Goal: Task Accomplishment & Management: Complete application form

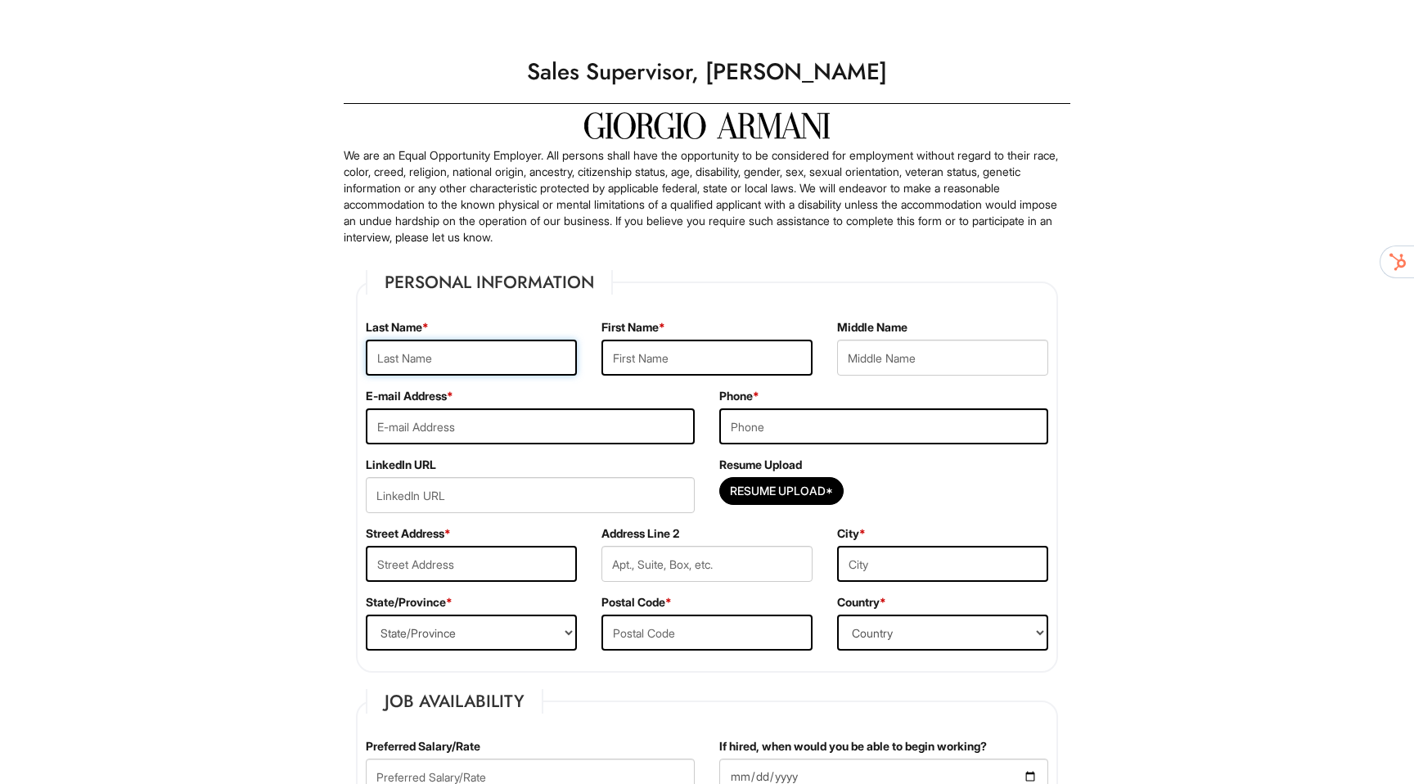
click at [512, 343] on input "text" at bounding box center [471, 358] width 211 height 36
type input "[PERSON_NAME]"
type input "[EMAIL_ADDRESS][DOMAIN_NAME]"
type input "3472252776"
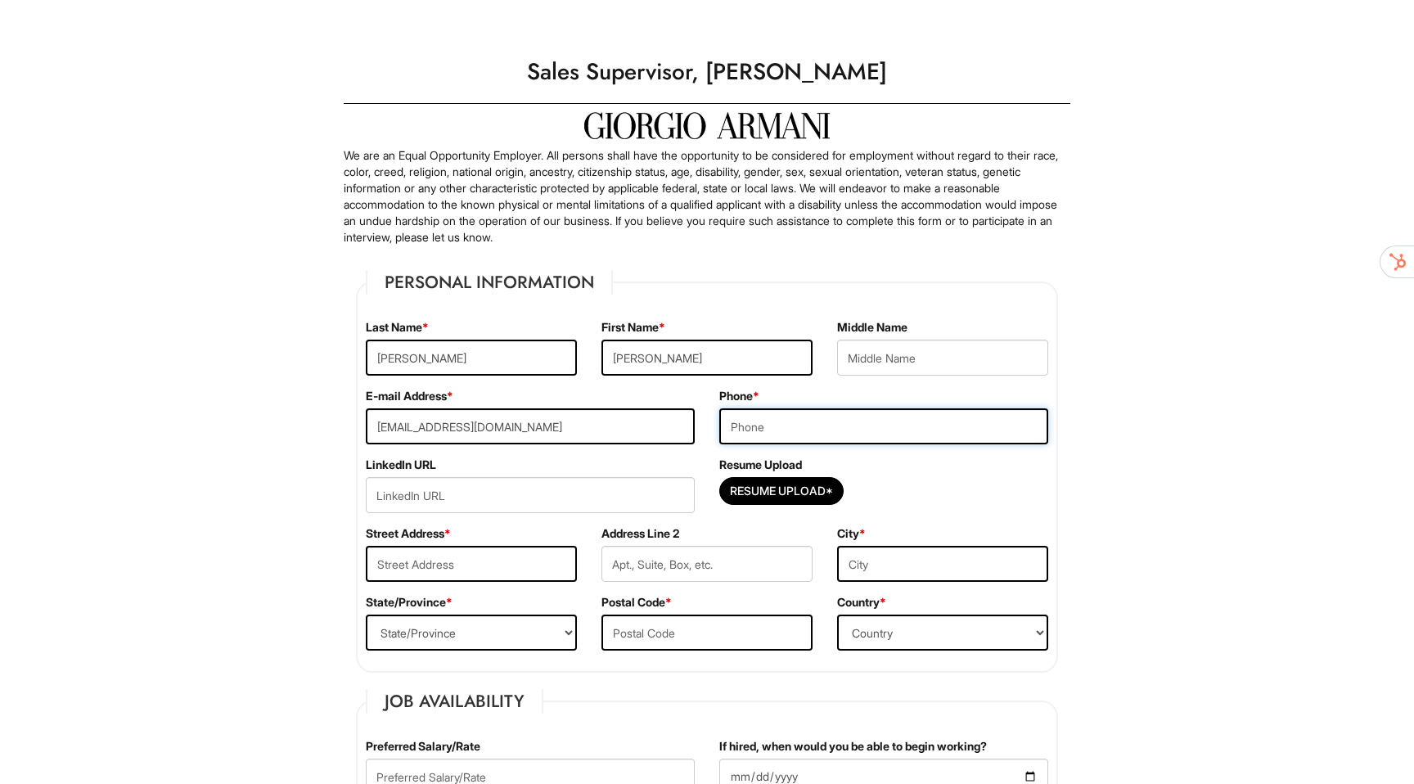
type input "[STREET_ADDRESS][PERSON_NAME]"
type input "3E"
type input "[GEOGRAPHIC_DATA]"
select select "NY"
type input "10465"
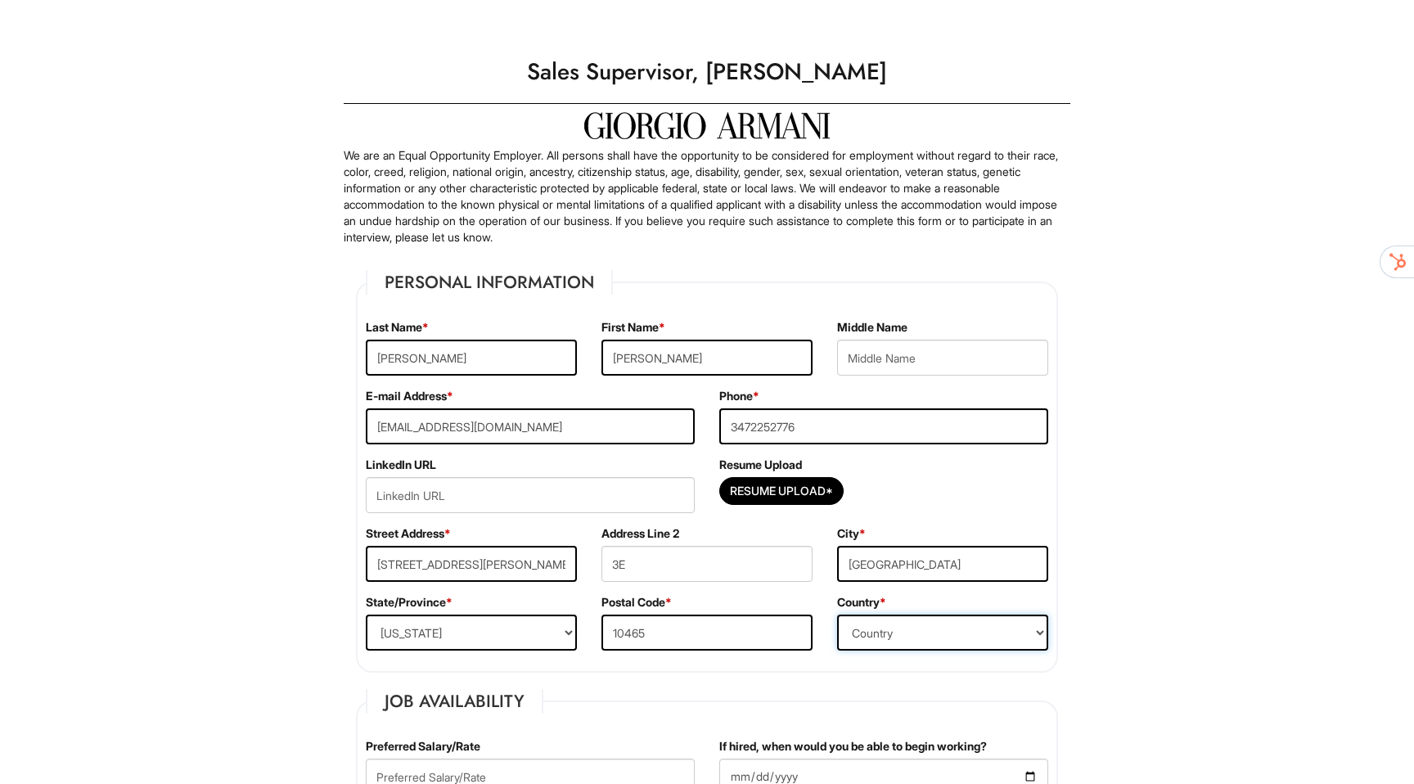
select select "[GEOGRAPHIC_DATA]"
click at [770, 490] on input "Resume Upload*" at bounding box center [781, 491] width 123 height 26
type input "C:\fakepath\Sales Resume [PERSON_NAME] 2025.pdf"
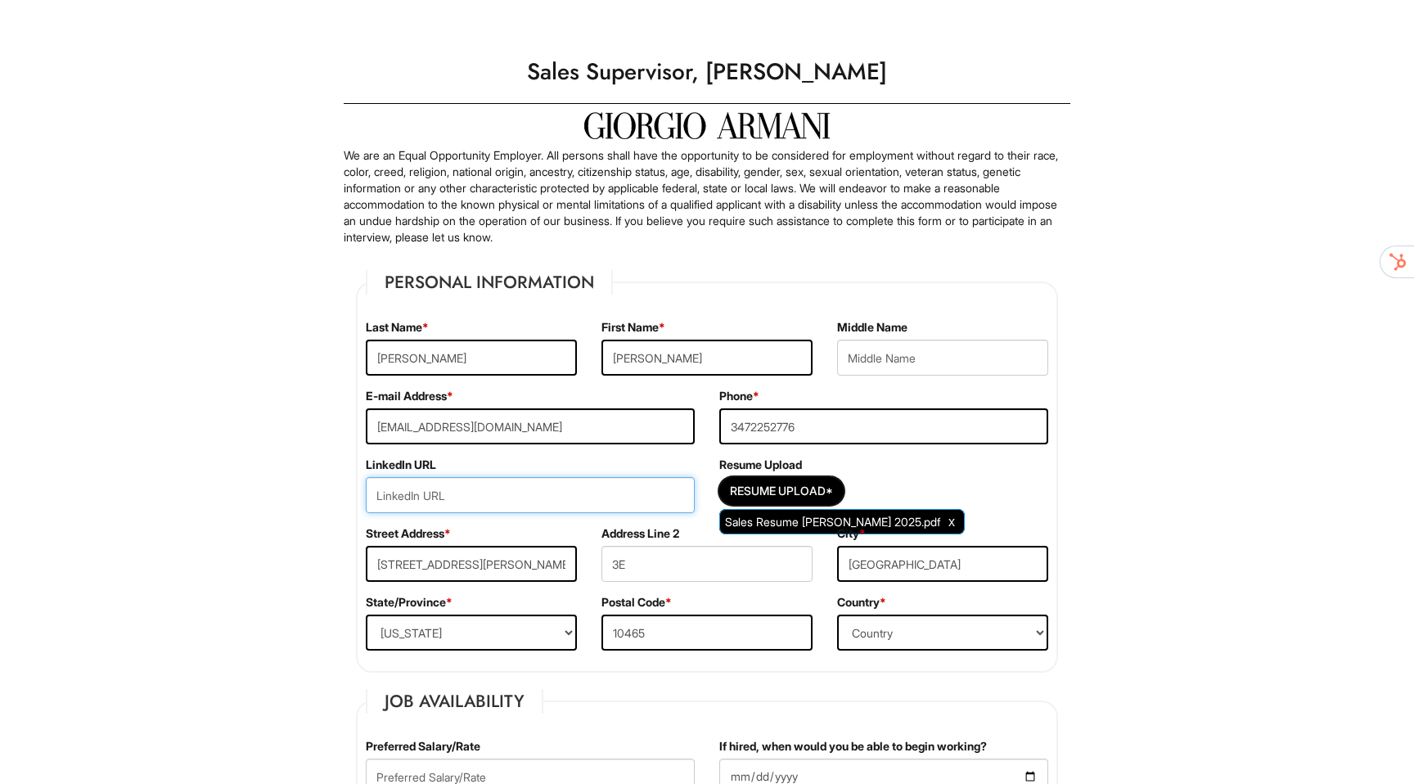
click at [510, 493] on input "url" at bounding box center [530, 495] width 329 height 36
type input "[URL][DOMAIN_NAME][PERSON_NAME]"
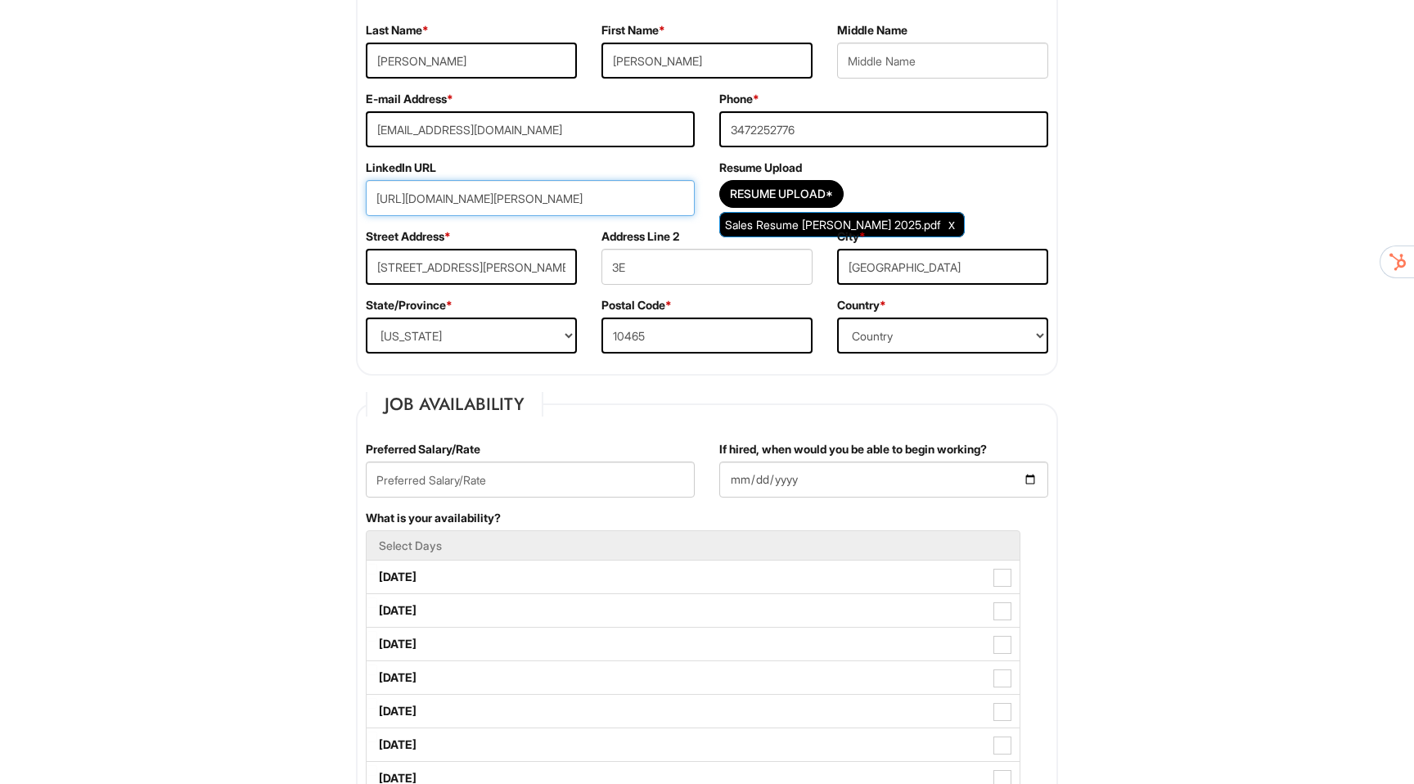
scroll to position [286, 0]
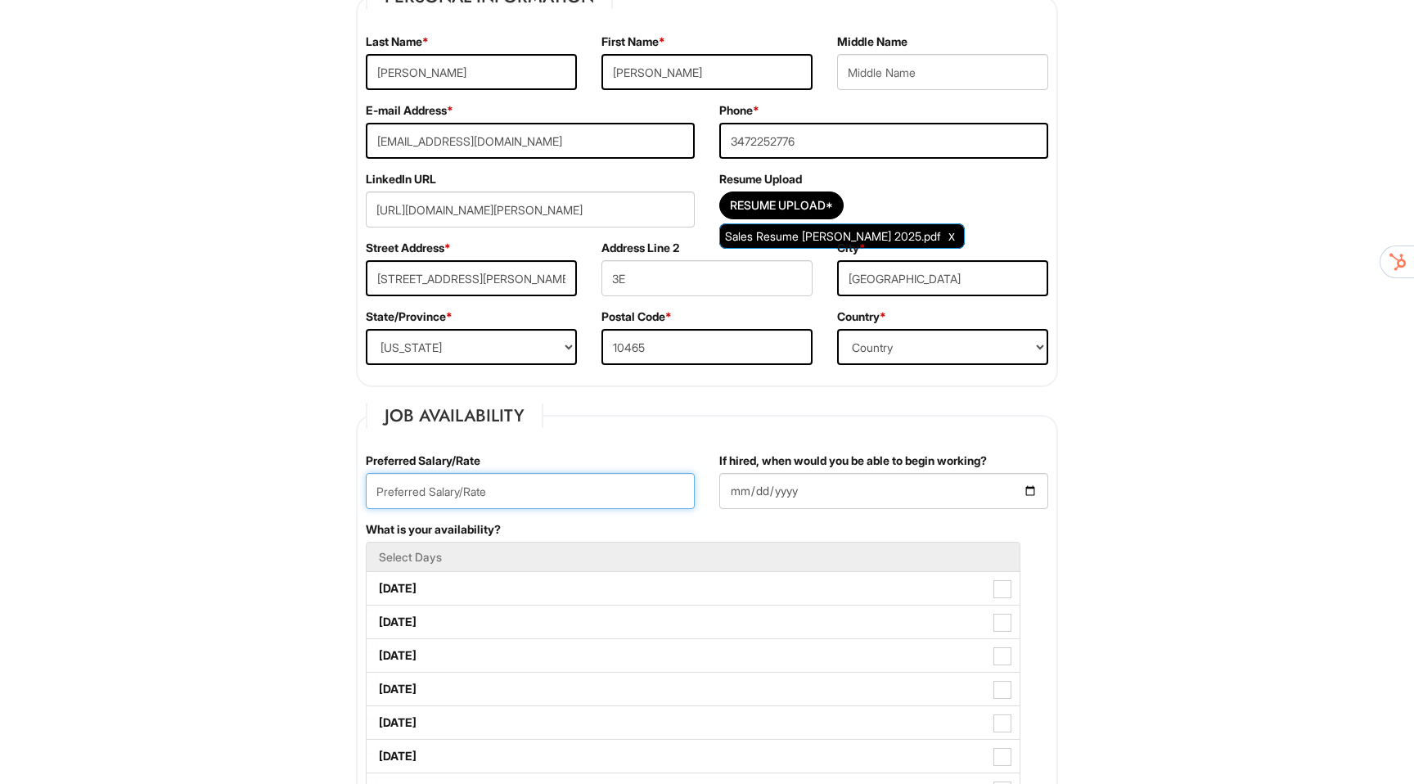
click at [475, 489] on input "text" at bounding box center [530, 491] width 329 height 36
type input "$28/hr"
click at [752, 505] on input "If hired, when would you be able to begin working?" at bounding box center [883, 491] width 329 height 36
click at [1022, 489] on input "If hired, when would you be able to begin working?" at bounding box center [883, 491] width 329 height 36
click at [1032, 494] on input "If hired, when would you be able to begin working?" at bounding box center [883, 491] width 329 height 36
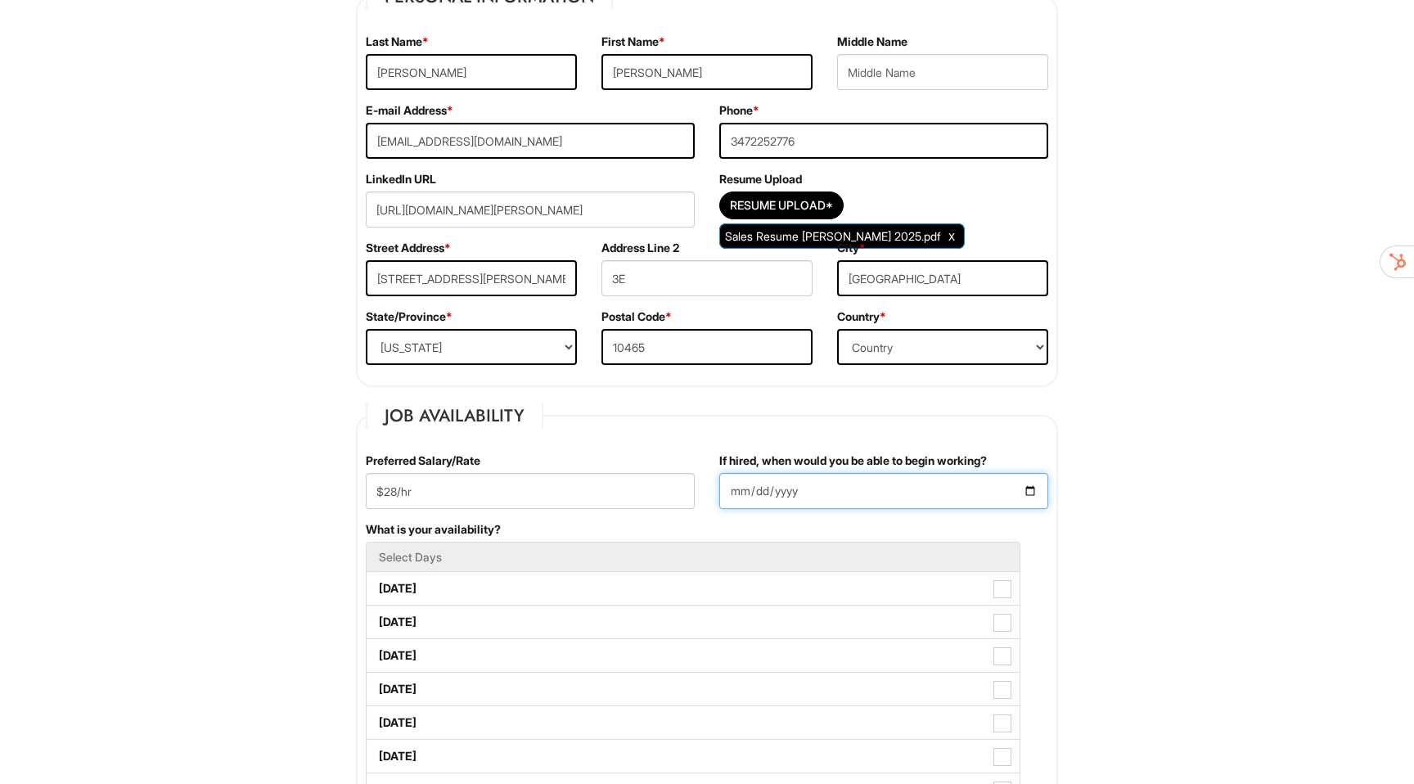
type input "[DATE]"
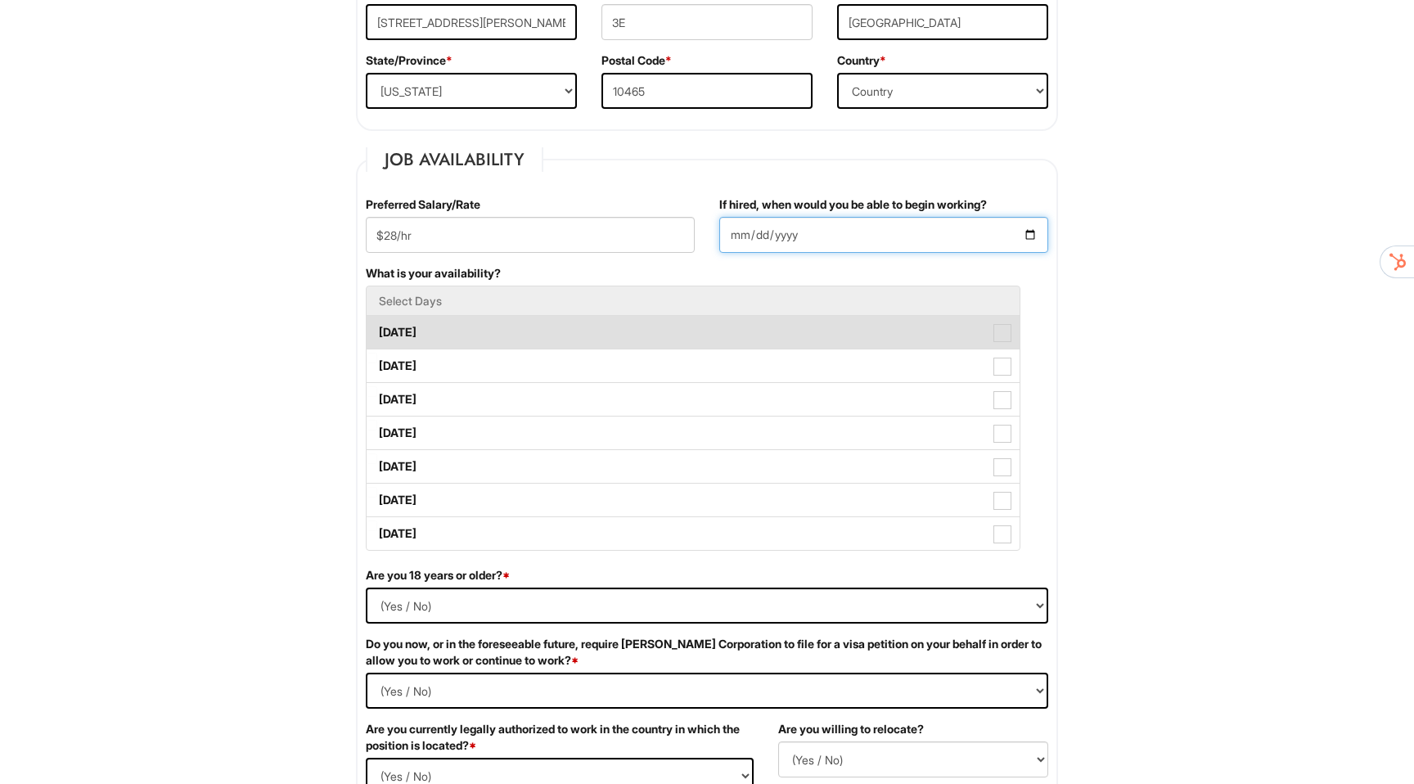
scroll to position [543, 0]
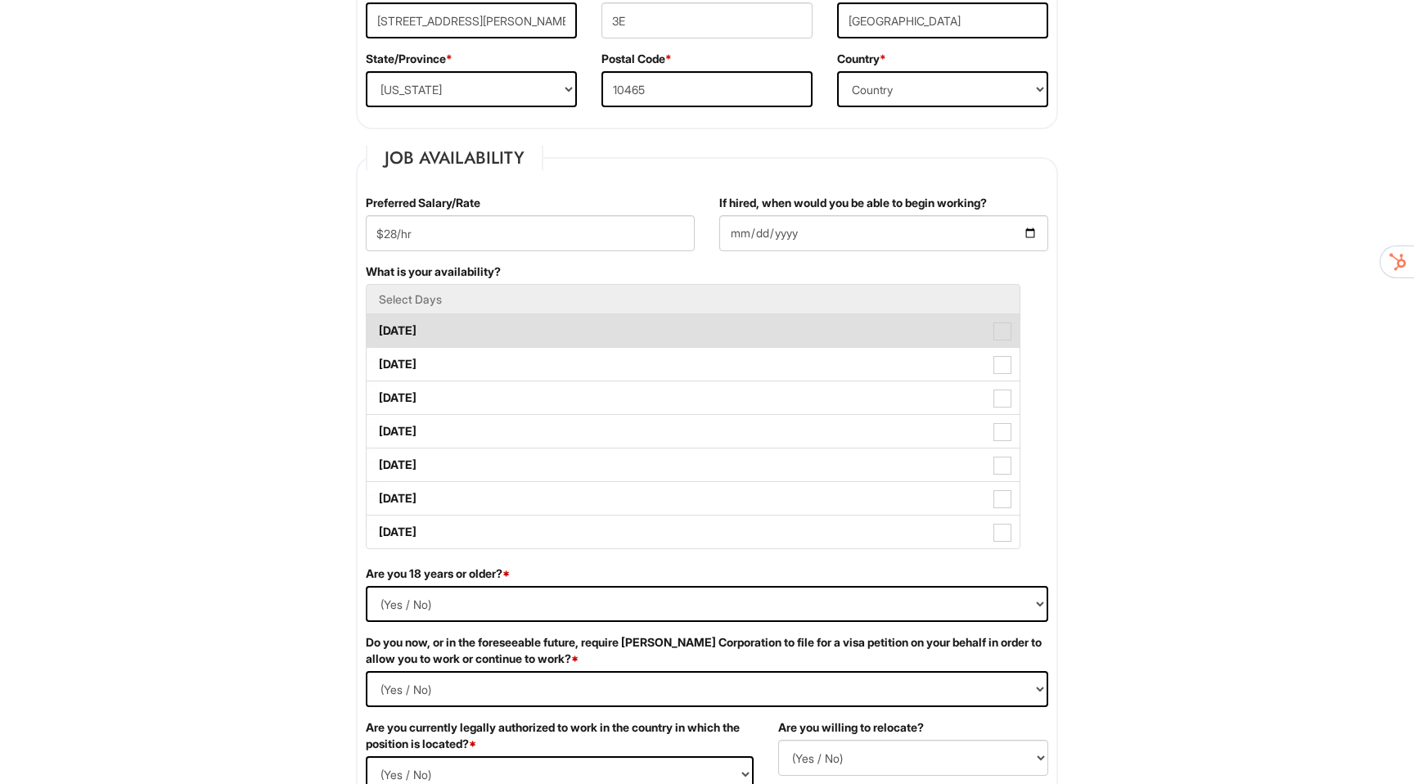
click at [453, 324] on label "[DATE]" at bounding box center [693, 330] width 653 height 33
click at [377, 324] on Available_Monday "[DATE]" at bounding box center [372, 323] width 11 height 11
checkbox Available_Monday "true"
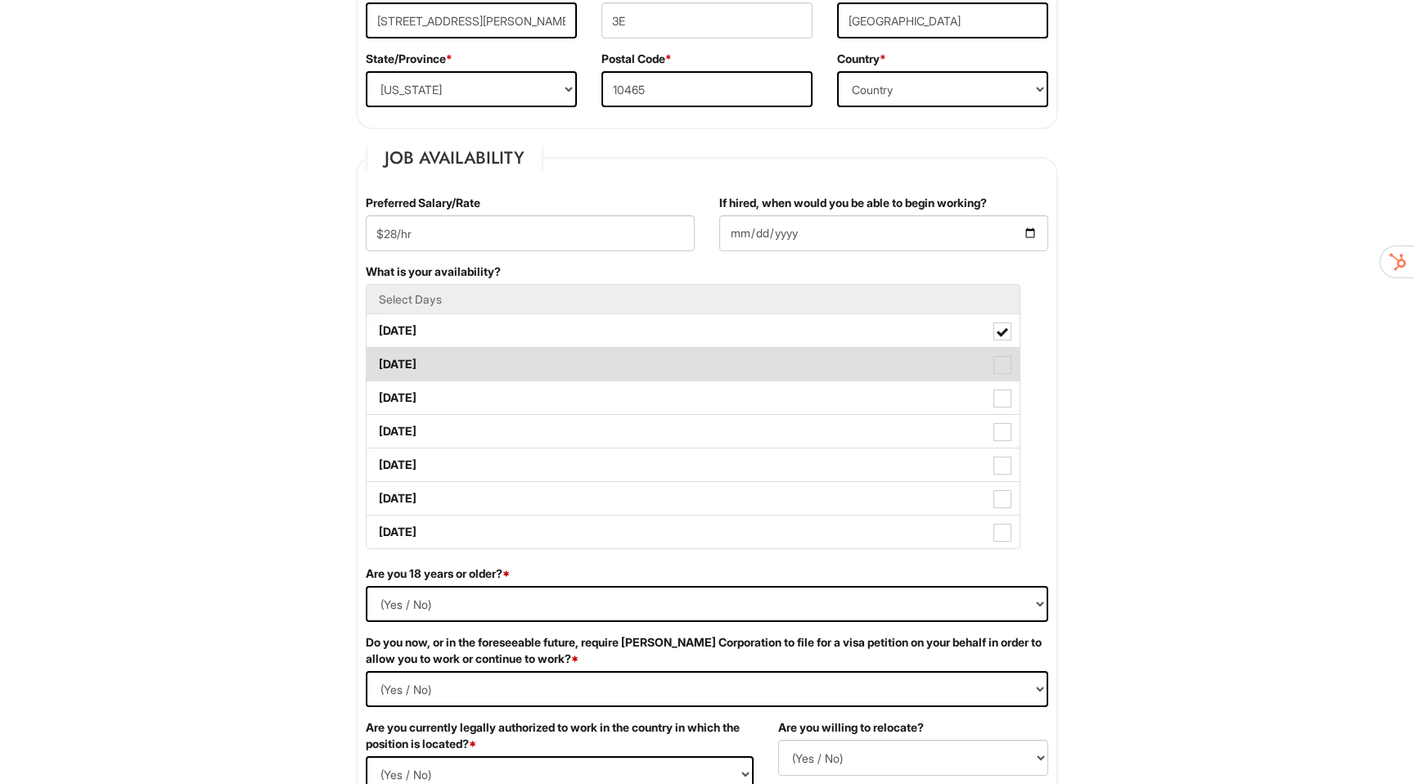
click at [1007, 364] on span at bounding box center [1003, 365] width 18 height 18
click at [377, 362] on Available_Tuesday "[DATE]" at bounding box center [372, 356] width 11 height 11
checkbox Available_Tuesday "true"
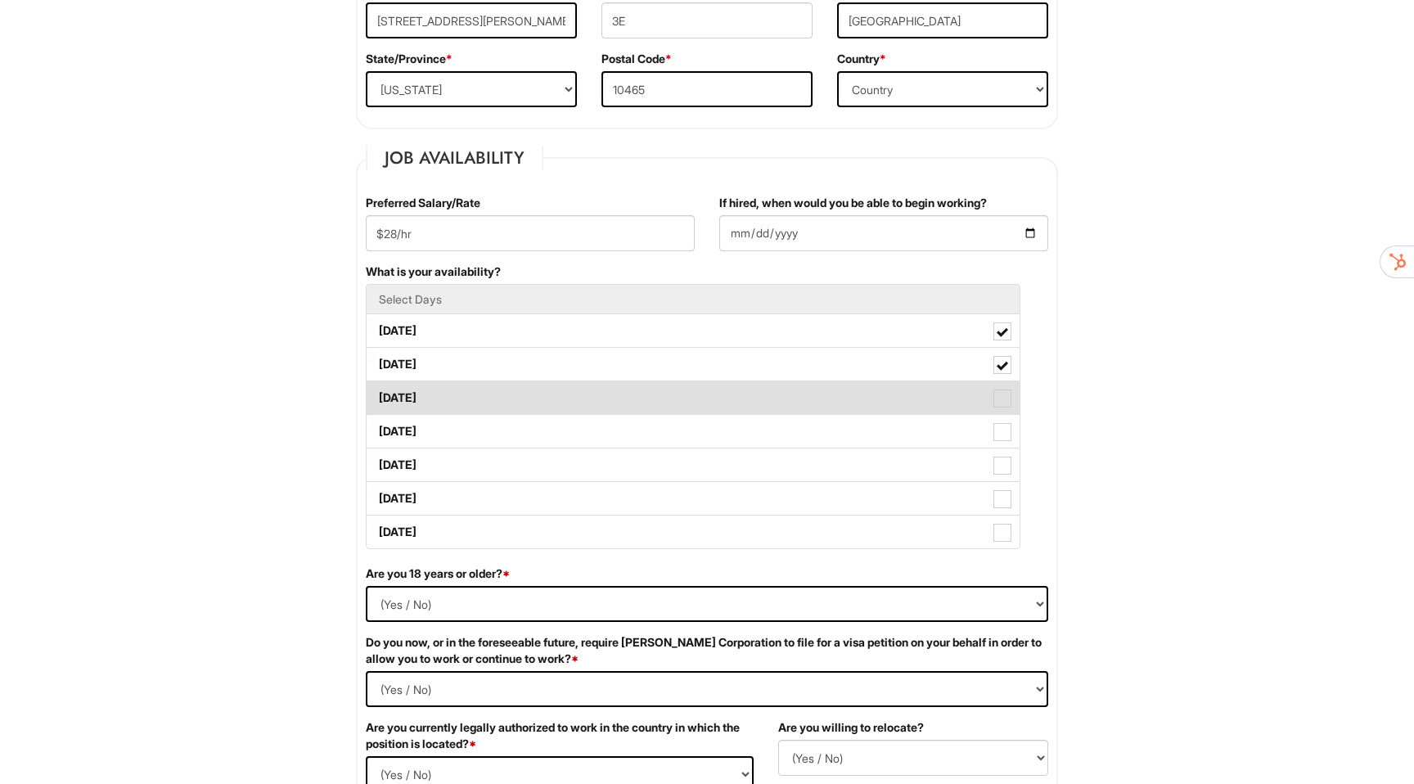
click at [1004, 400] on span at bounding box center [1003, 399] width 18 height 18
click at [377, 395] on Available_Wednesday "[DATE]" at bounding box center [372, 390] width 11 height 11
checkbox Available_Wednesday "true"
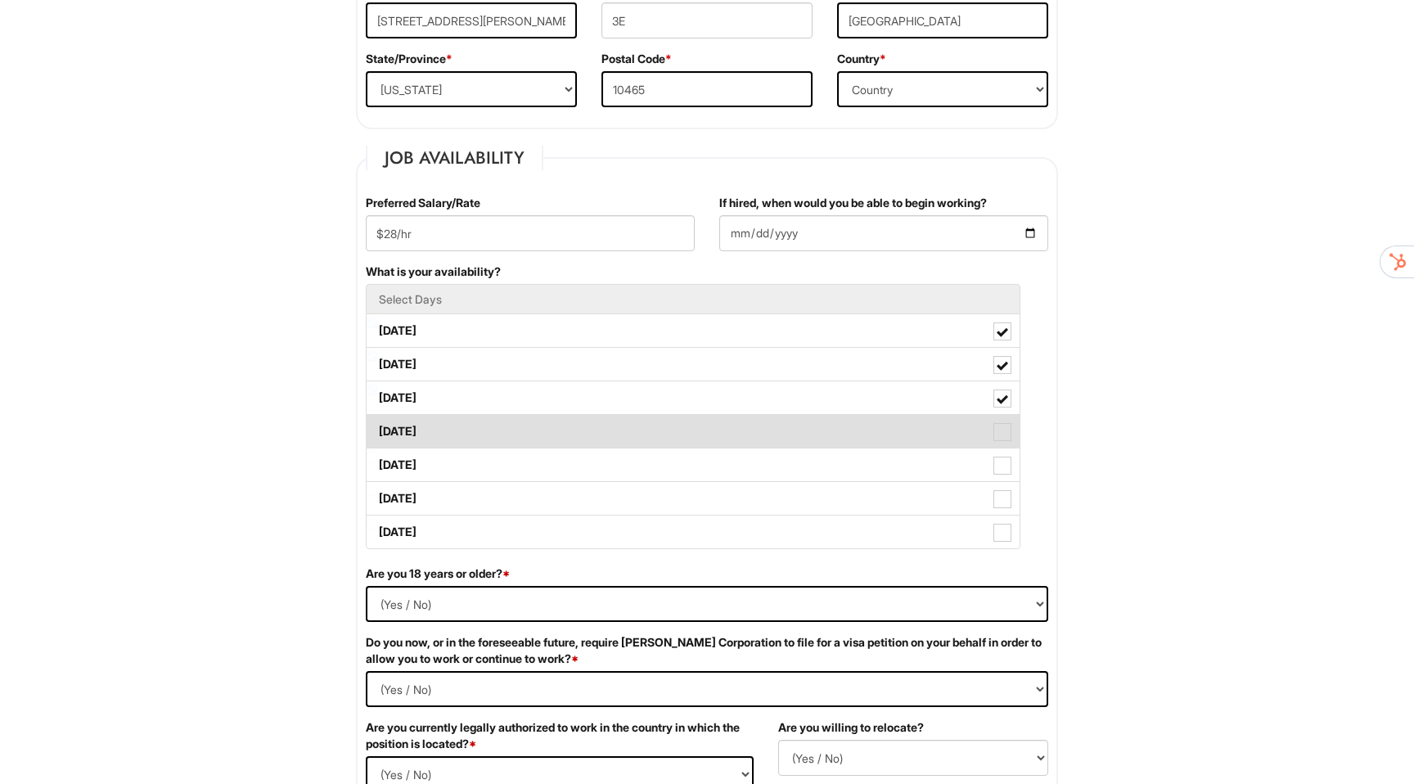
click at [1003, 426] on span at bounding box center [1003, 432] width 18 height 18
click at [377, 426] on Available_Thursday "[DATE]" at bounding box center [372, 423] width 11 height 11
checkbox Available_Thursday "true"
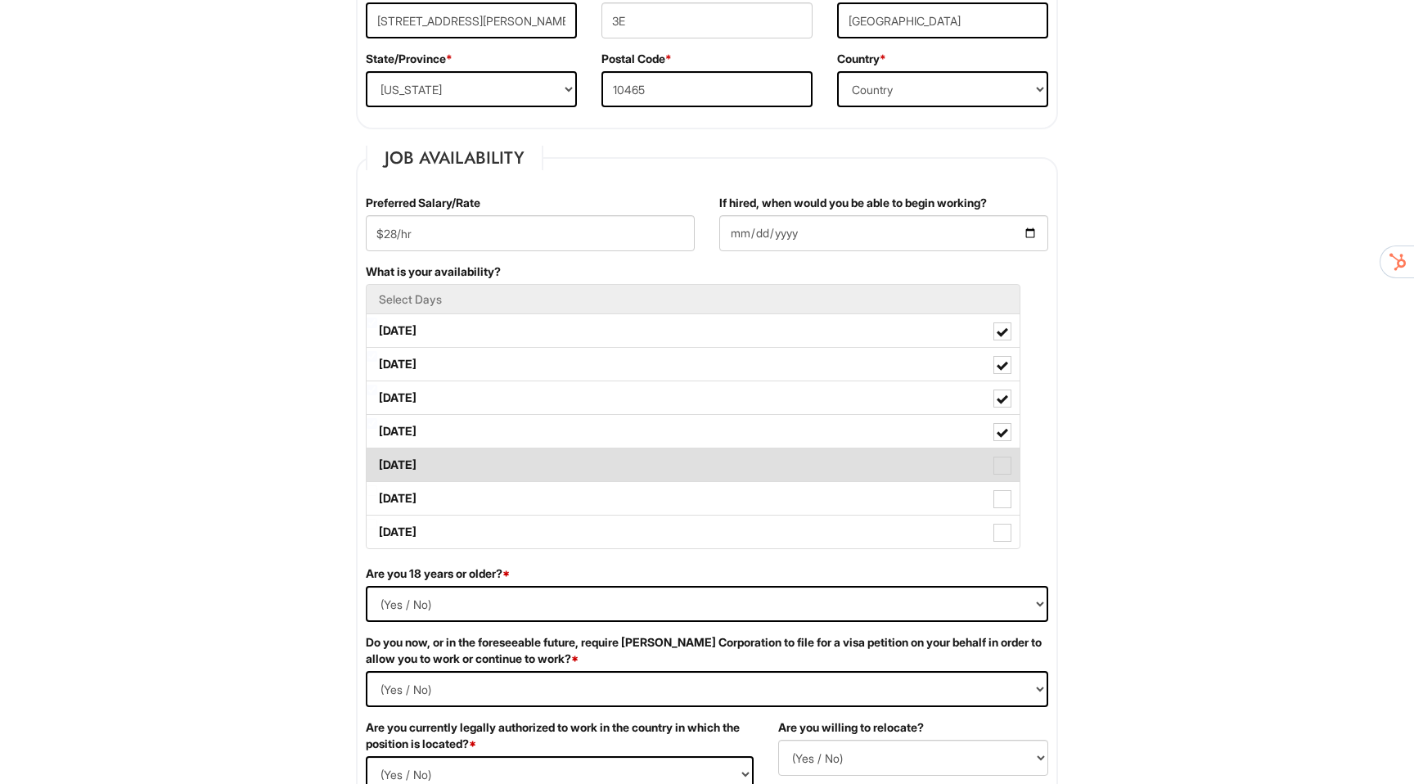
click at [1002, 469] on span at bounding box center [1003, 466] width 18 height 18
click at [377, 462] on Available_Friday "[DATE]" at bounding box center [372, 457] width 11 height 11
checkbox Available_Friday "true"
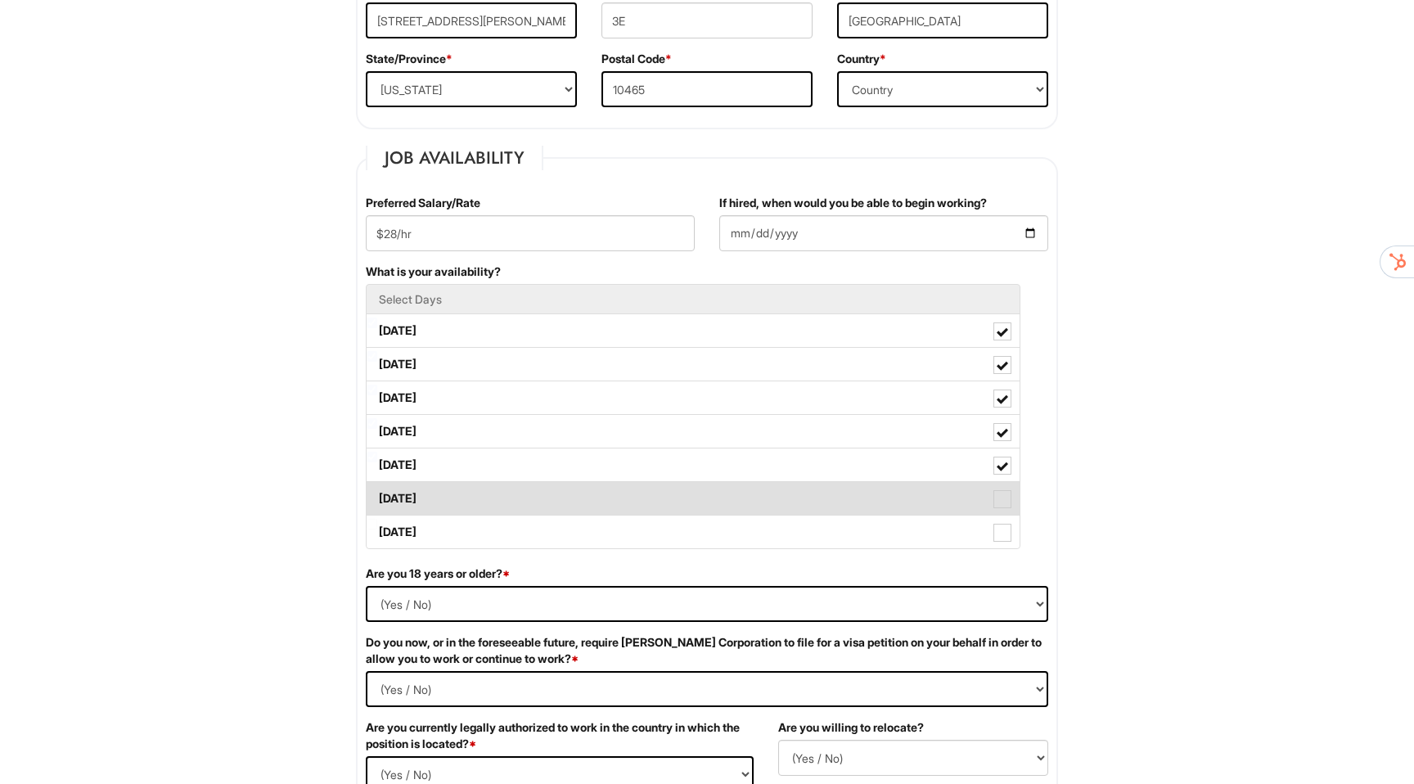
click at [1002, 504] on span at bounding box center [1003, 499] width 18 height 18
click at [377, 496] on Available_Saturday "[DATE]" at bounding box center [372, 490] width 11 height 11
checkbox Available_Saturday "true"
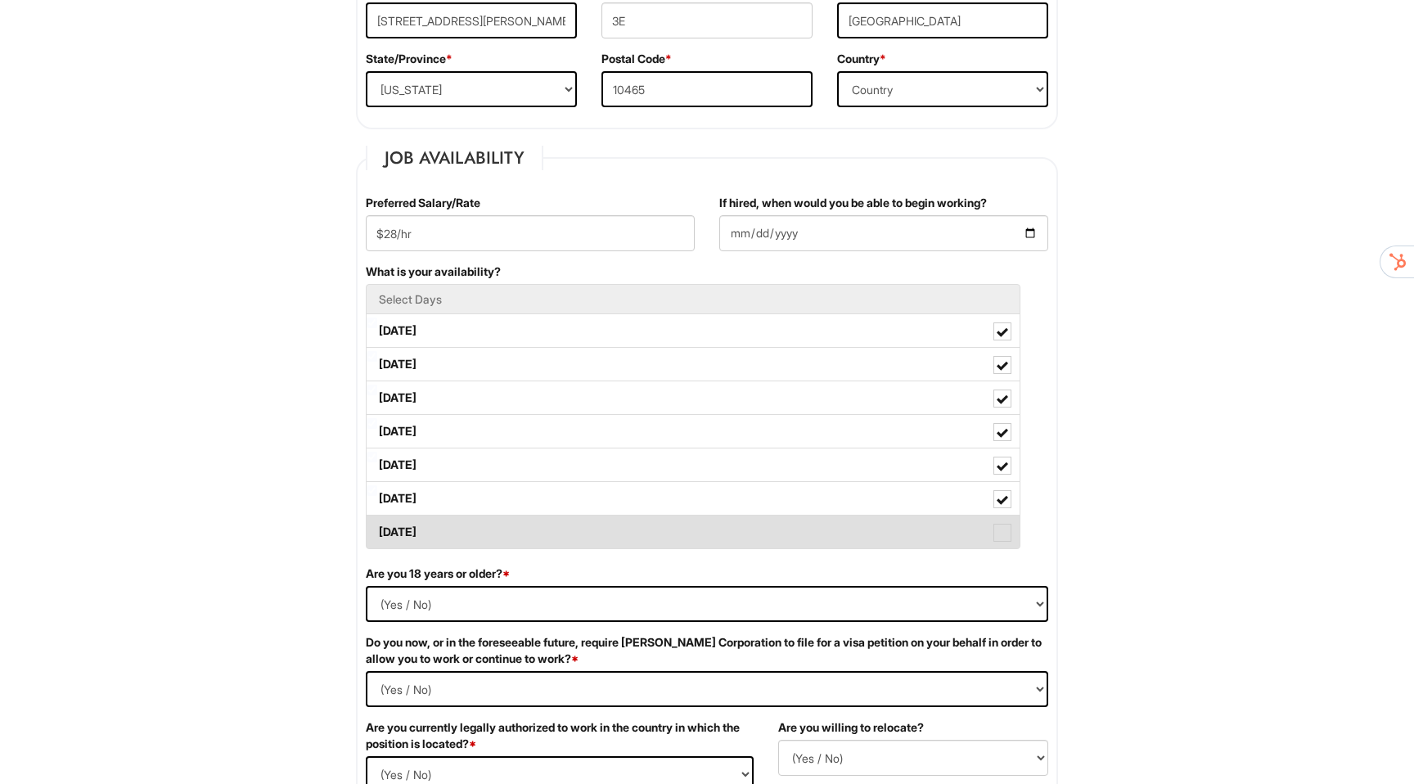
click at [1002, 534] on span at bounding box center [1003, 533] width 18 height 18
click at [377, 530] on Available_Sunday "[DATE]" at bounding box center [372, 524] width 11 height 11
checkbox Available_Sunday "true"
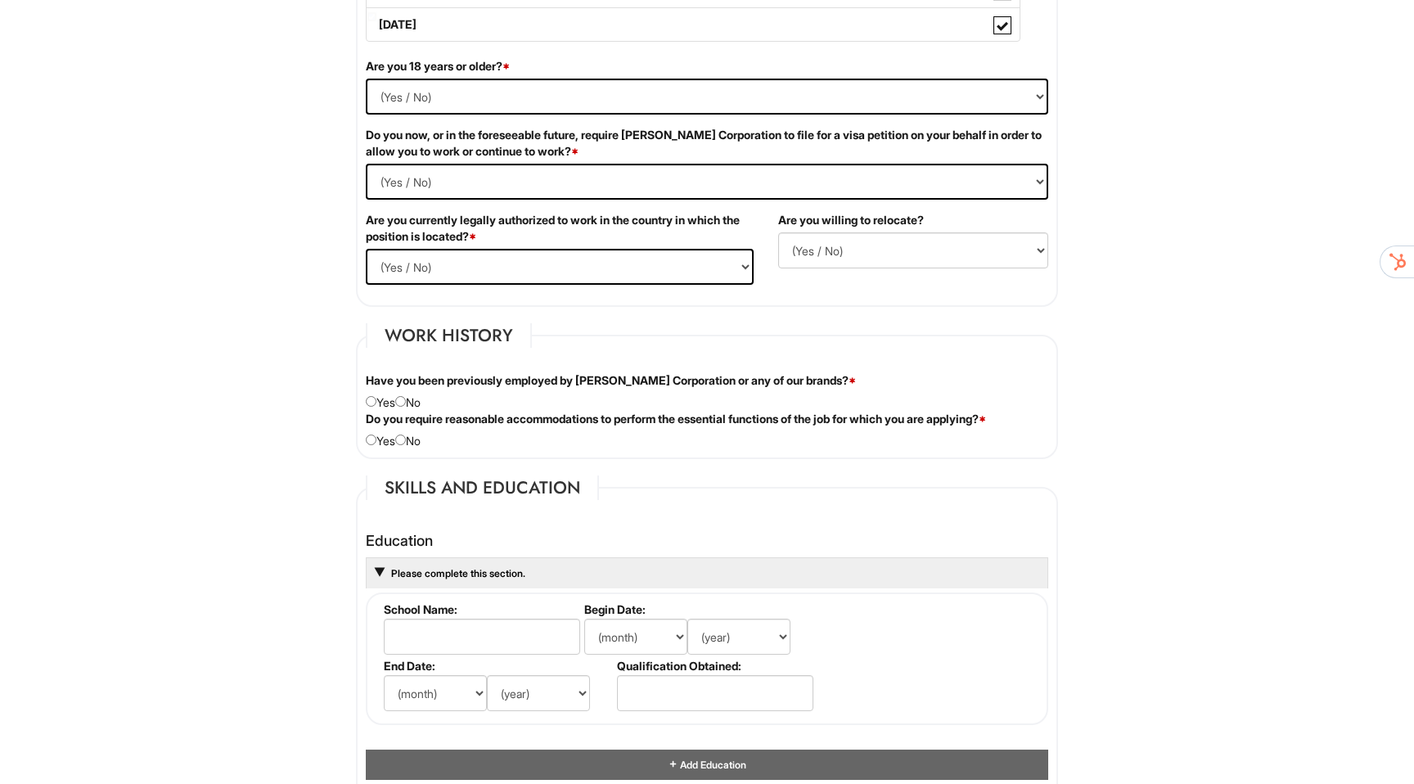
scroll to position [1048, 0]
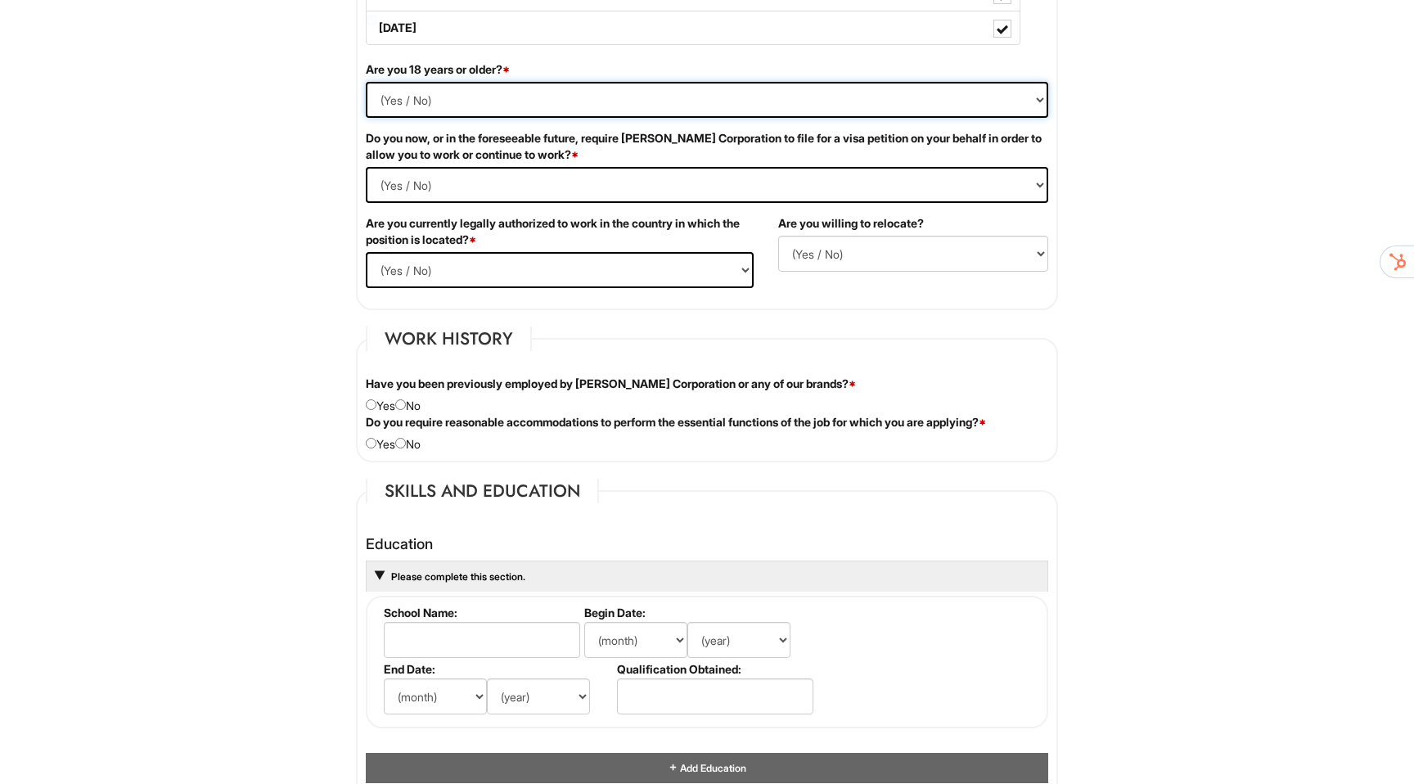
click at [403, 102] on select "(Yes / No) Yes No" at bounding box center [707, 100] width 683 height 36
select select "Yes"
click at [431, 184] on Required "(Yes / No) Yes No" at bounding box center [707, 185] width 683 height 36
select Required "No"
click at [425, 270] on select "(Yes / No) Yes No" at bounding box center [560, 270] width 388 height 36
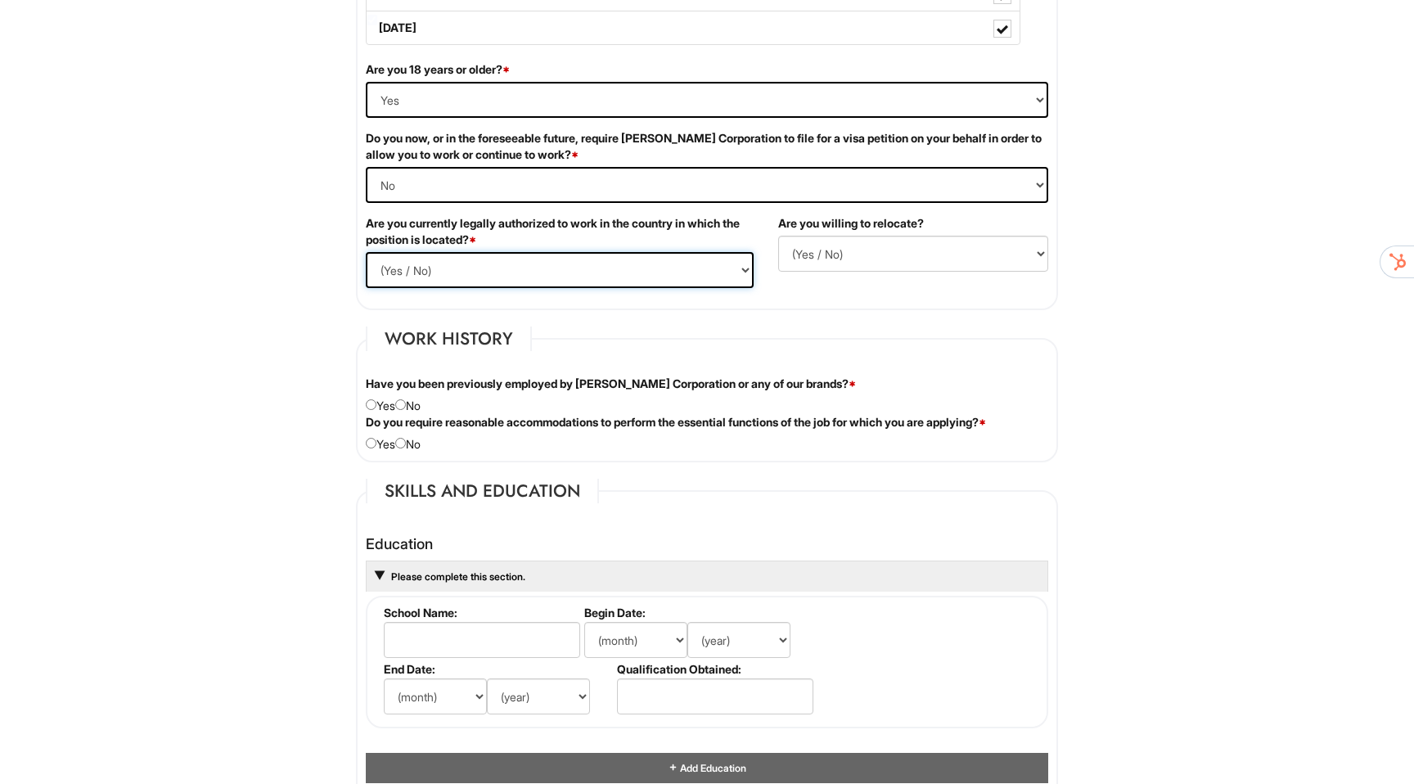
select select "Yes"
click at [891, 265] on select "(Yes / No) No Yes" at bounding box center [913, 254] width 270 height 36
select select "N"
click at [413, 405] on div "Have you been previously employed by [PERSON_NAME] Corporation or any of our br…" at bounding box center [707, 395] width 707 height 38
click at [406, 404] on input "radio" at bounding box center [400, 404] width 11 height 11
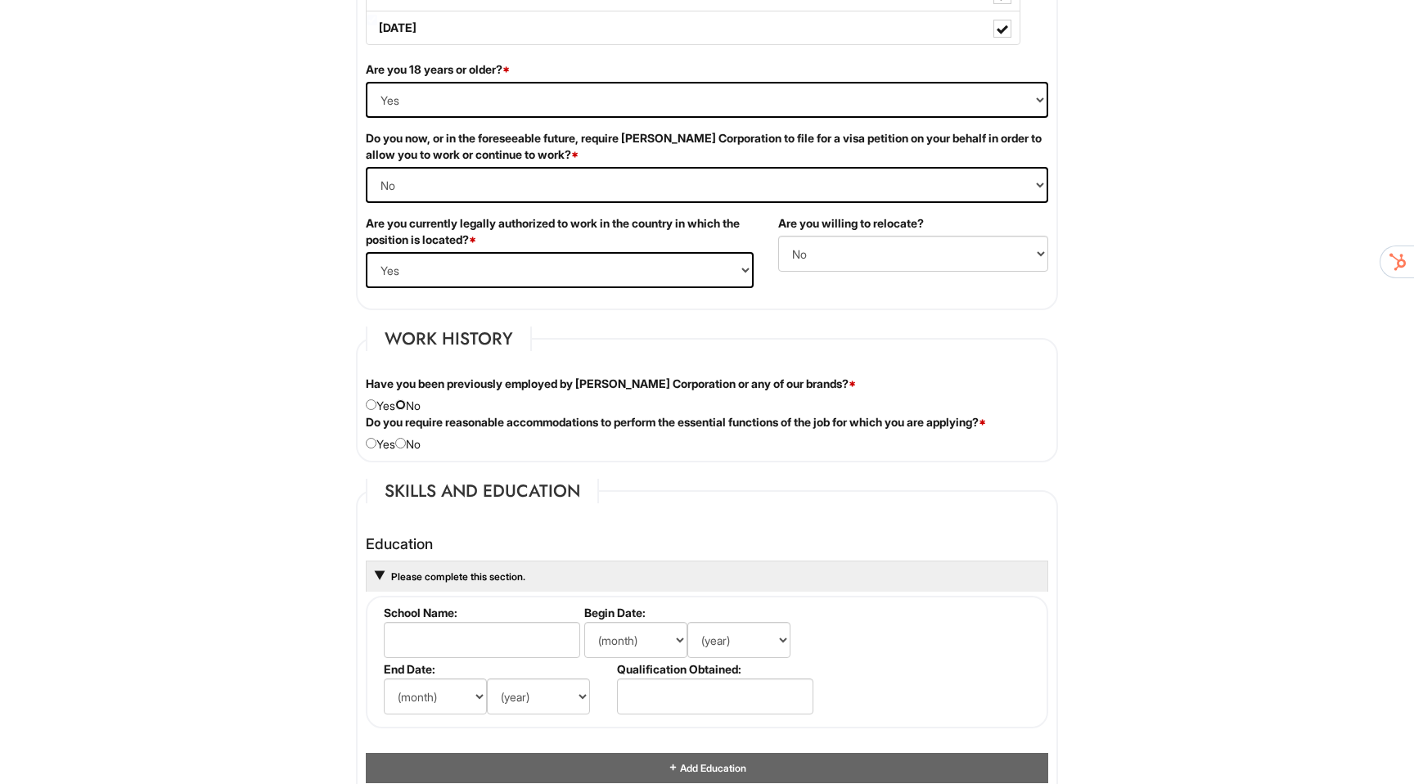
radio input "true"
click at [406, 443] on input "radio" at bounding box center [400, 443] width 11 height 11
radio input "true"
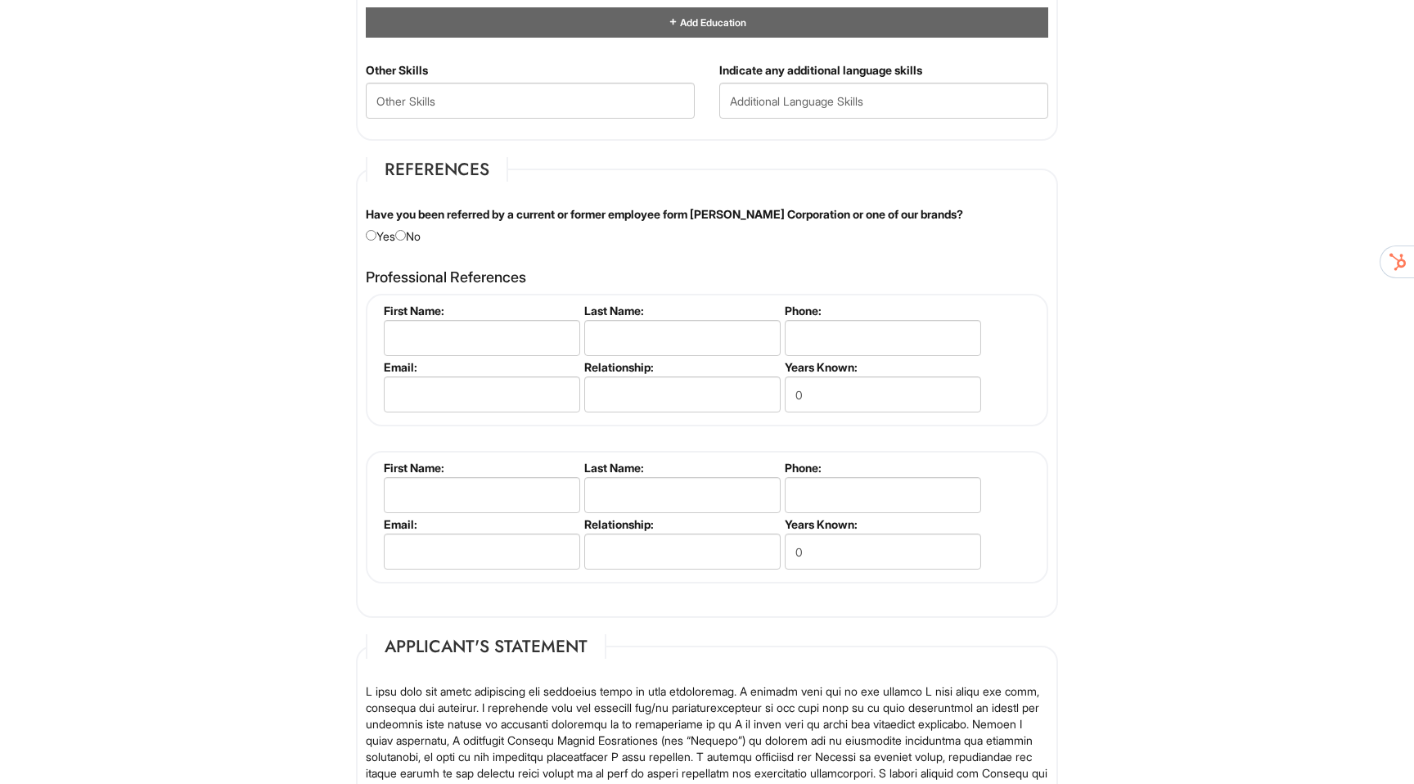
scroll to position [1629, 0]
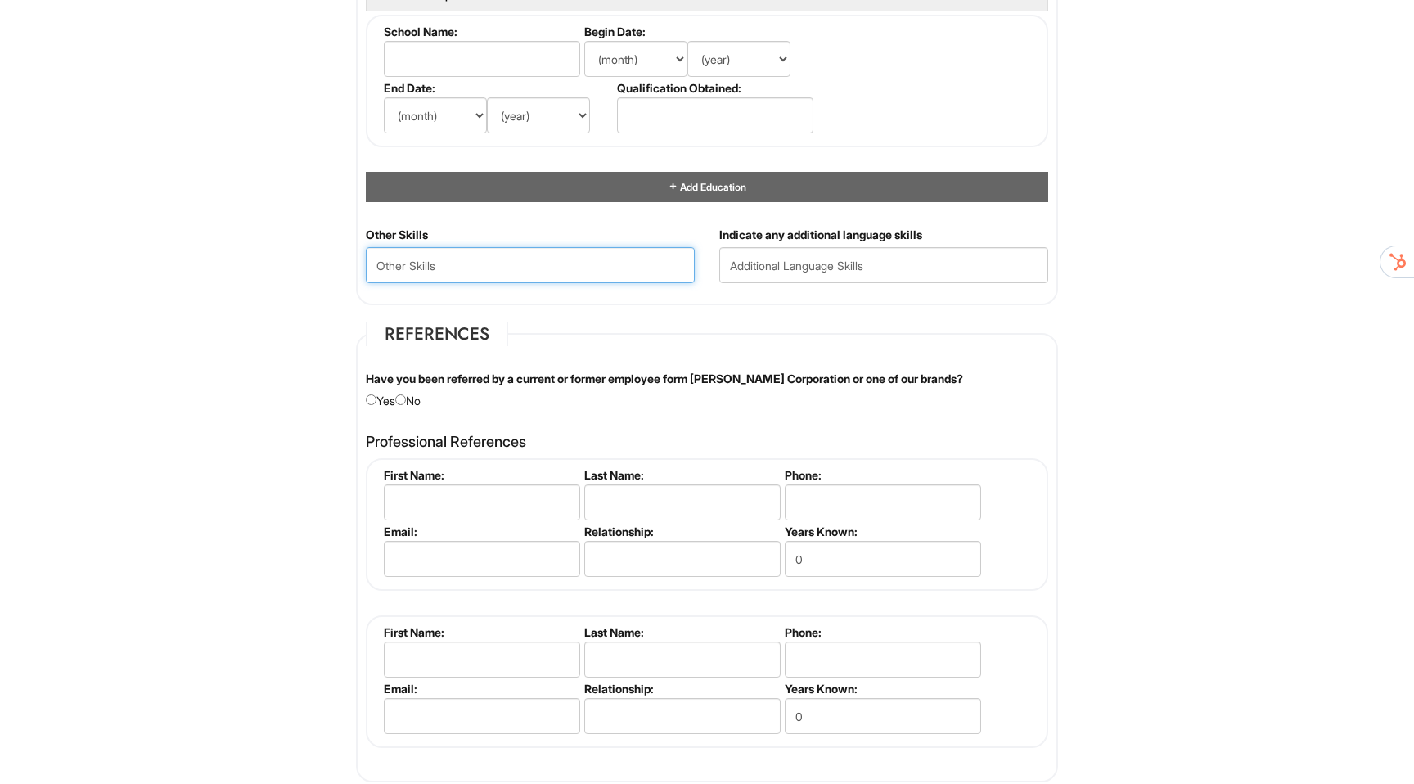
click at [478, 266] on Skills "text" at bounding box center [530, 265] width 329 height 36
type Skills "Technology: Microsoft Office Suite, Google Suite, Adobe Creative Suite (Photosh…"
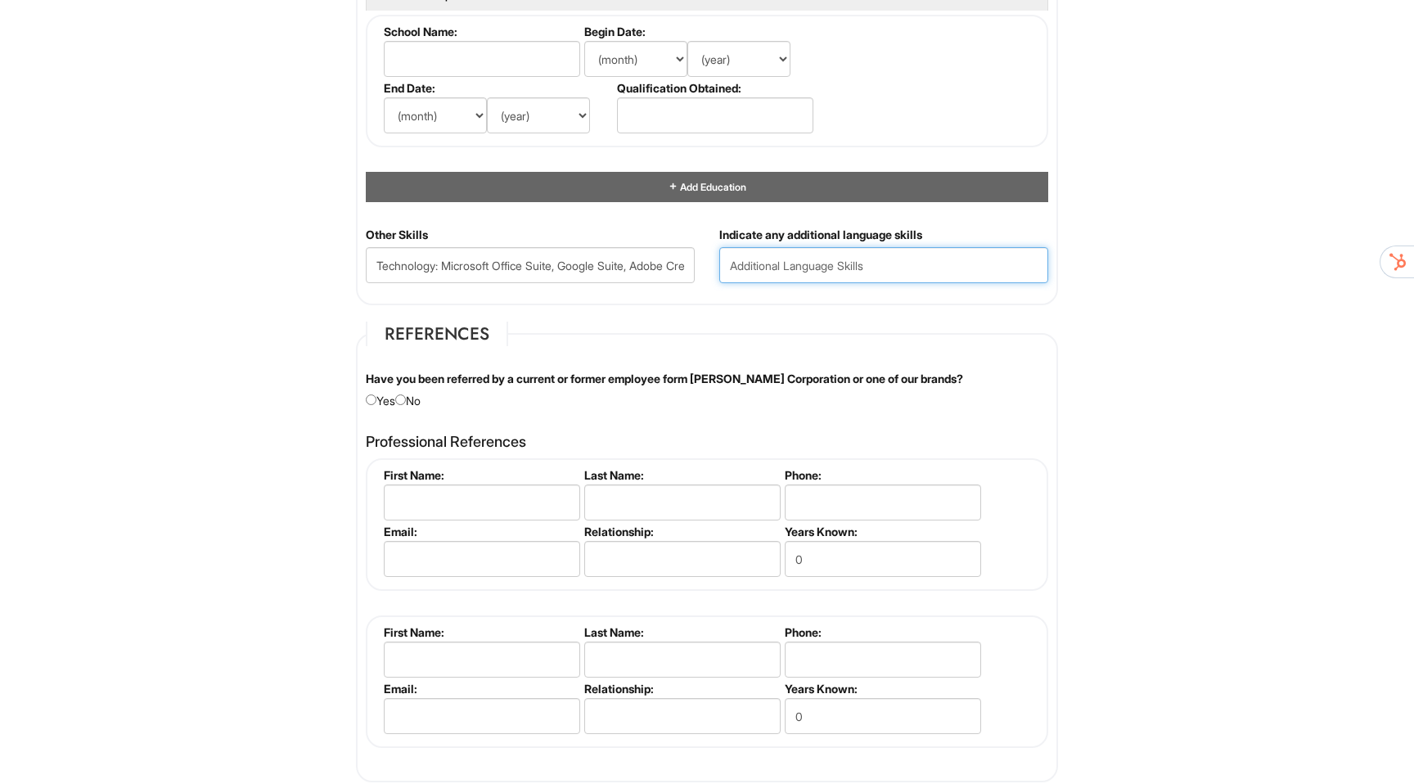
click at [767, 277] on input "text" at bounding box center [883, 265] width 329 height 36
type input "Fluent in English & Spanish"
click at [406, 399] on input "radio" at bounding box center [400, 400] width 11 height 11
radio input "true"
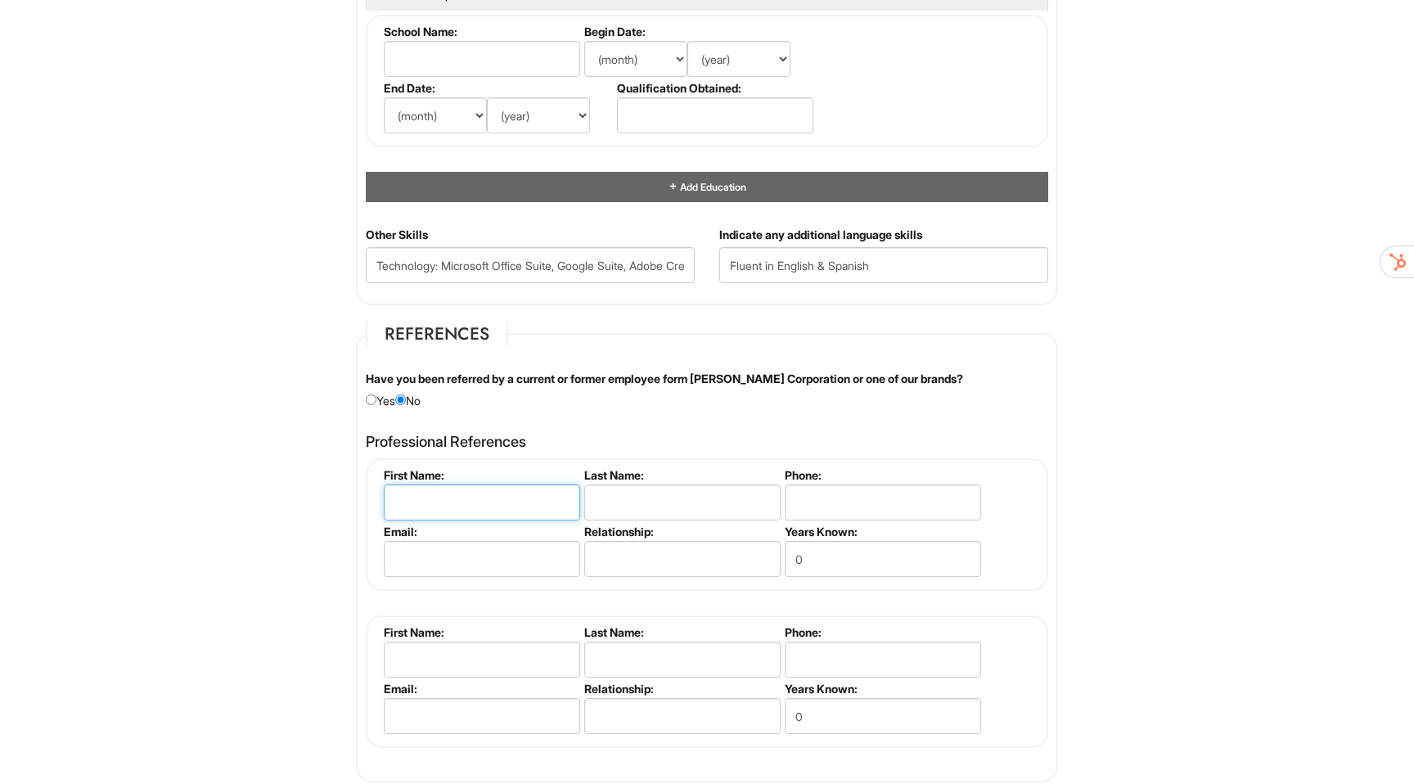
click at [442, 507] on input "text" at bounding box center [482, 503] width 196 height 36
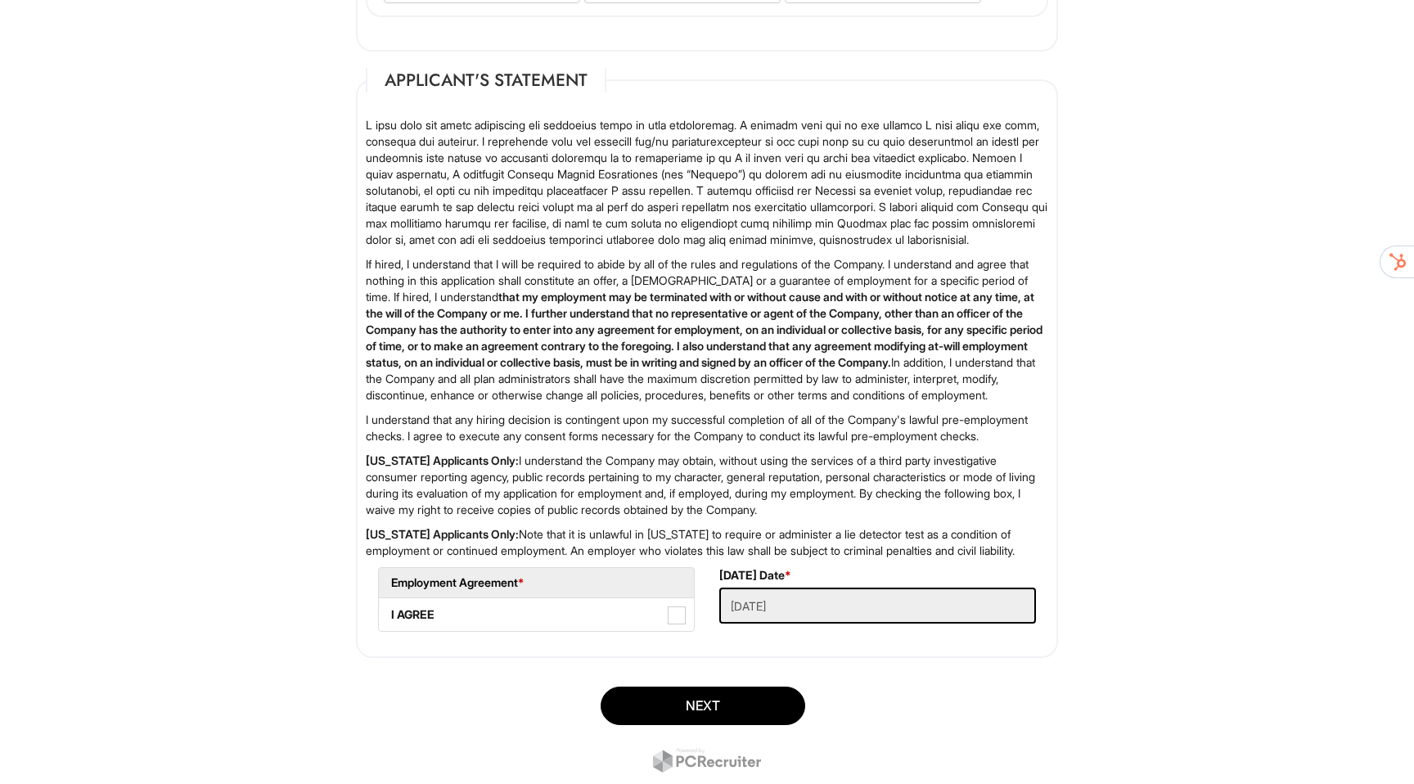
scroll to position [2478, 0]
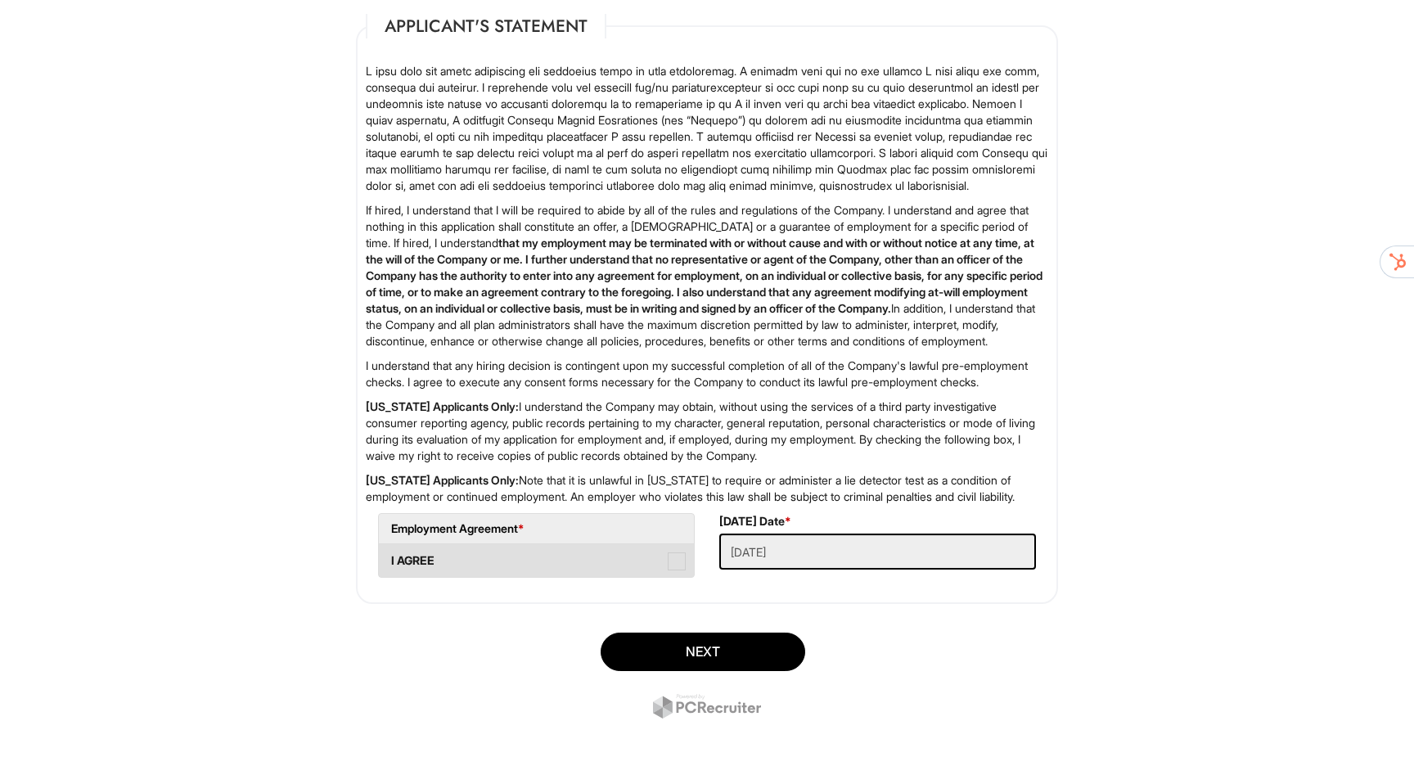
click at [679, 564] on span at bounding box center [677, 561] width 18 height 18
click at [390, 558] on AGREE "I AGREE" at bounding box center [384, 553] width 11 height 11
checkbox AGREE "true"
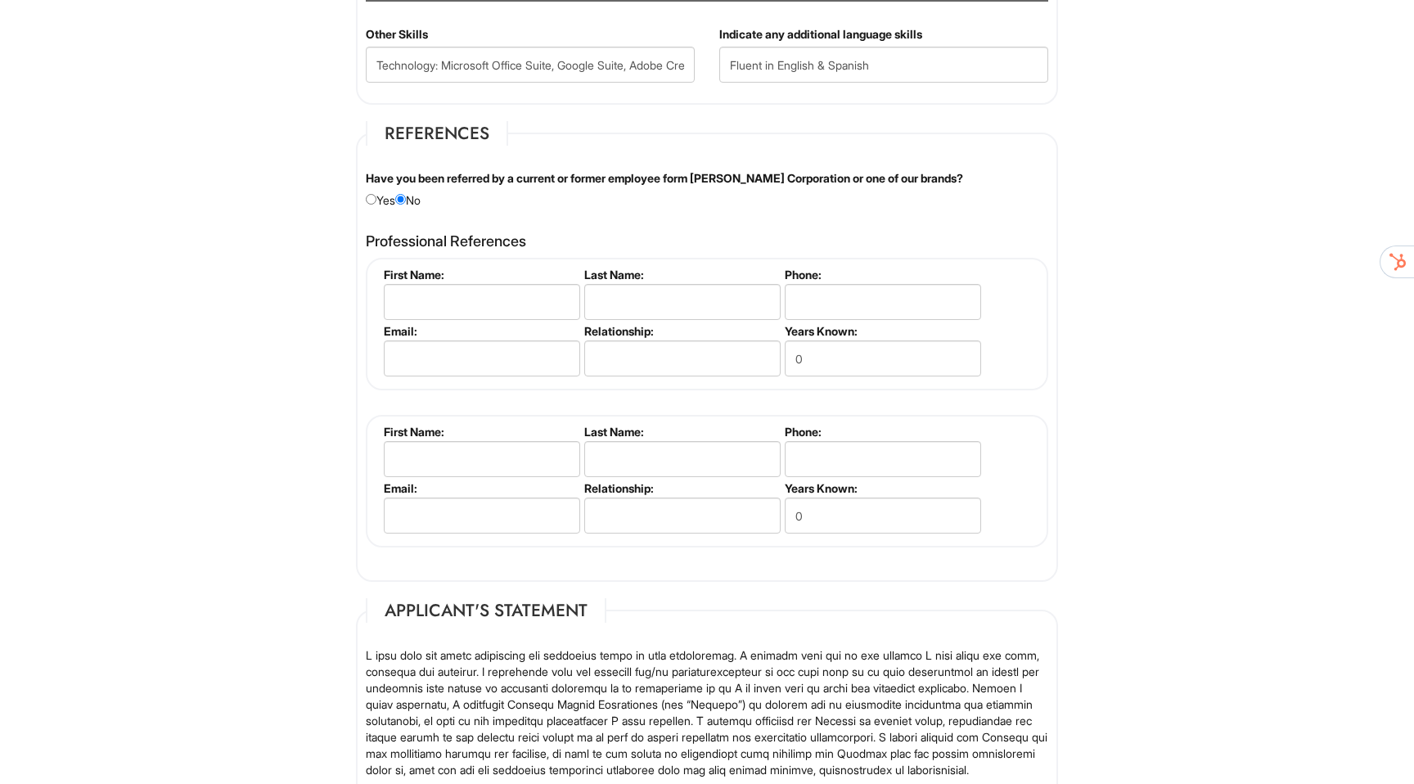
scroll to position [1848, 0]
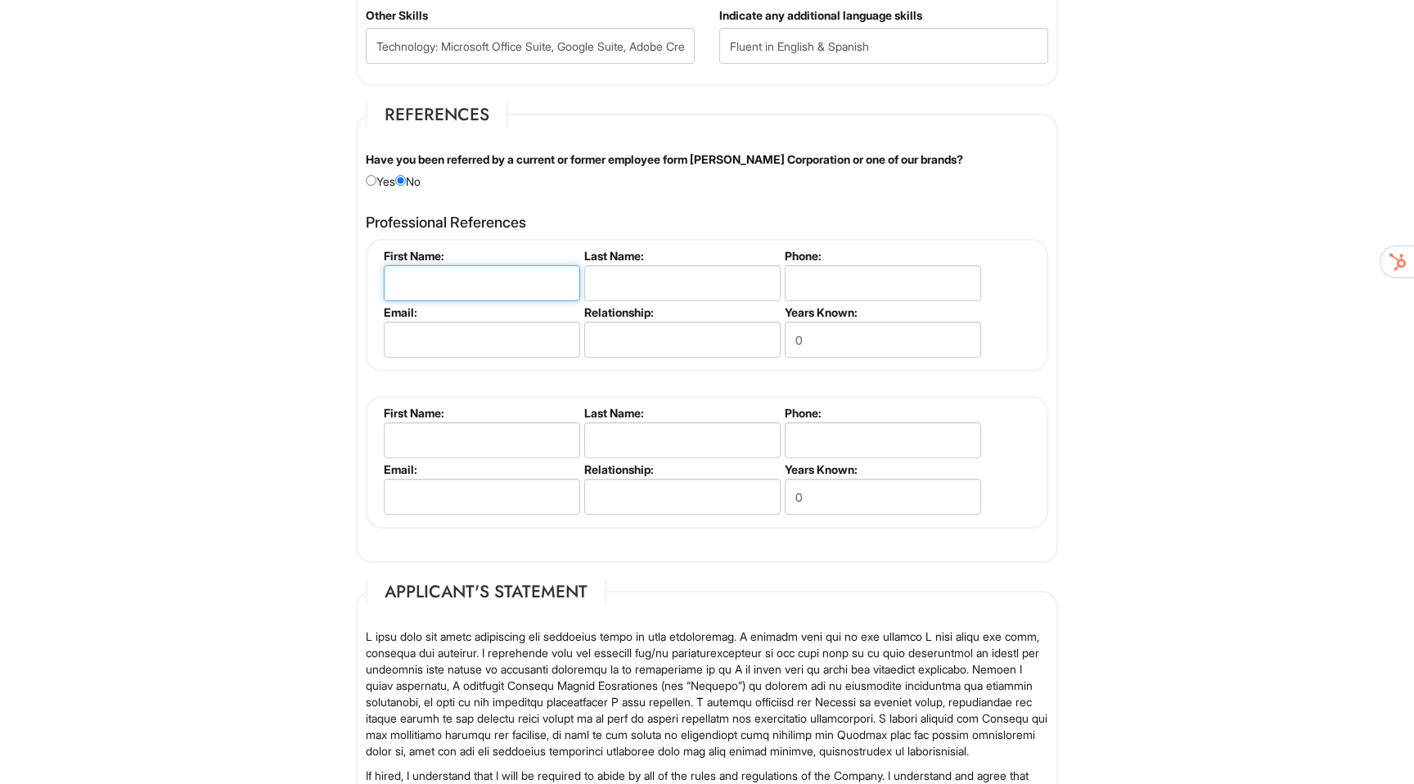
click at [550, 286] on input "text" at bounding box center [482, 283] width 196 height 36
click at [543, 289] on input "text" at bounding box center [482, 283] width 196 height 36
type input "[PERSON_NAME]"
click at [674, 289] on input "text" at bounding box center [682, 283] width 196 height 36
type input "Weingeist"
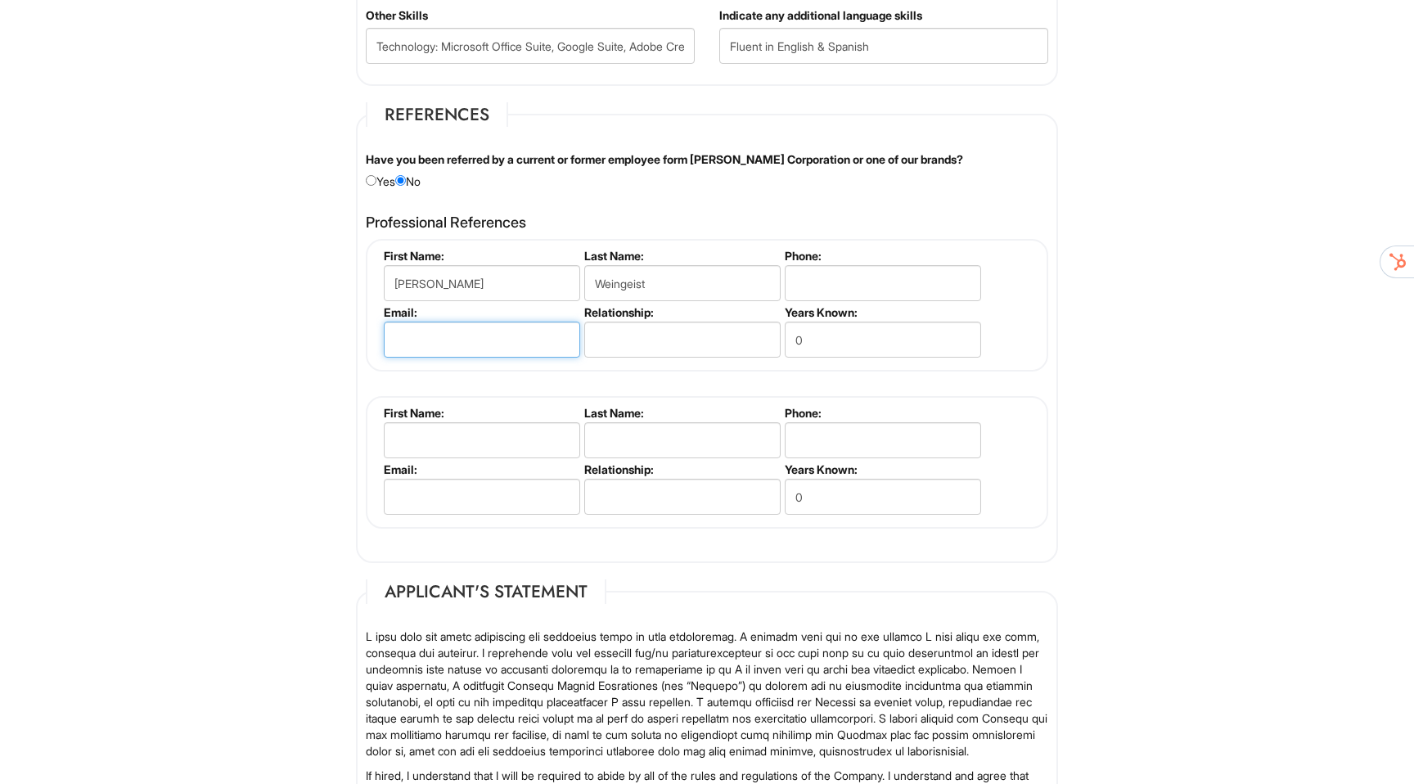
click at [548, 344] on input "email" at bounding box center [482, 340] width 196 height 36
paste input "[PERSON_NAME], Founder - Perera & Company M: [PHONE_NUMBER] E: [EMAIL_ADDRESS][…"
drag, startPoint x: 440, startPoint y: 341, endPoint x: 342, endPoint y: 327, distance: 98.4
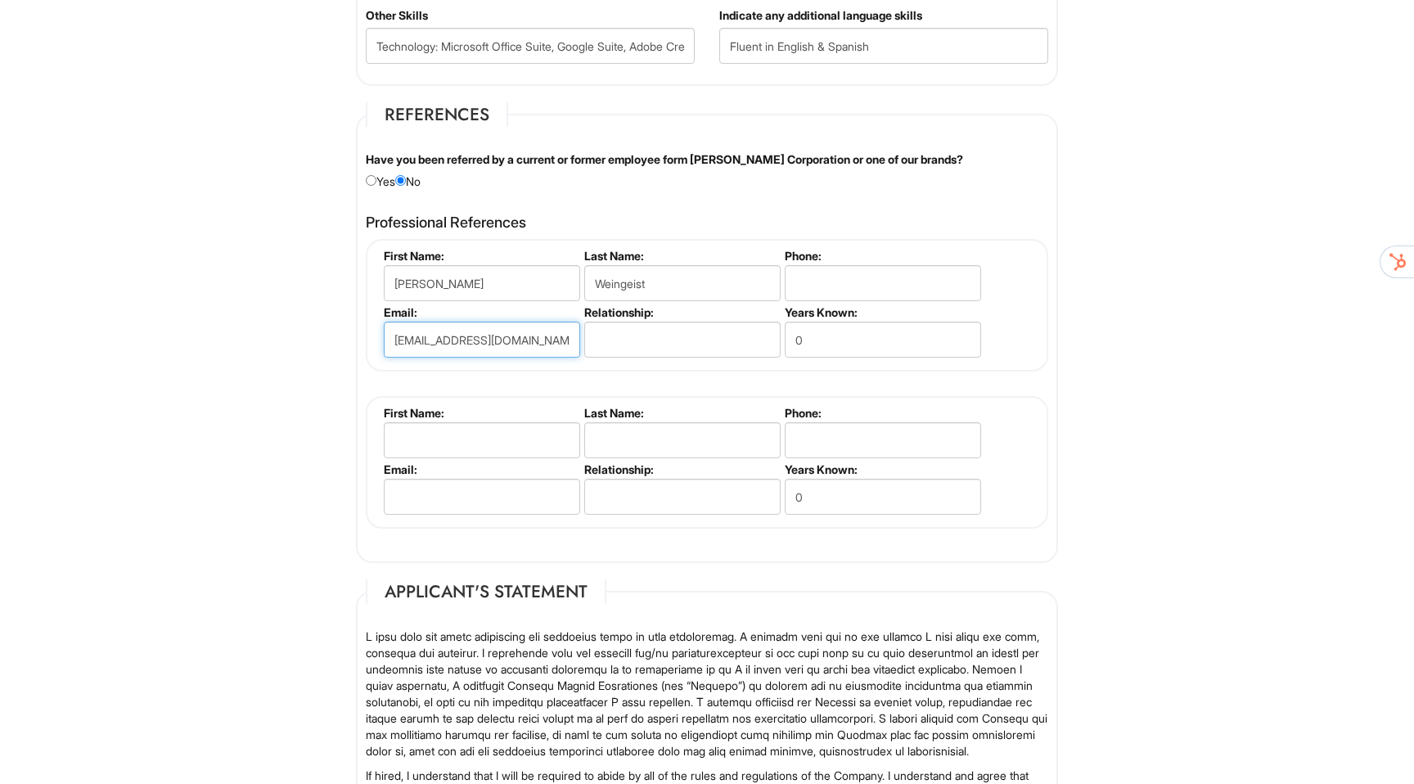
type input "[EMAIL_ADDRESS][DOMAIN_NAME]"
click at [644, 349] on input "text" at bounding box center [682, 340] width 196 height 36
type input "Professional Reference"
click at [825, 282] on input "tel" at bounding box center [883, 283] width 196 height 36
paste input "[PERSON_NAME], Founder - [PERSON_NAME]"
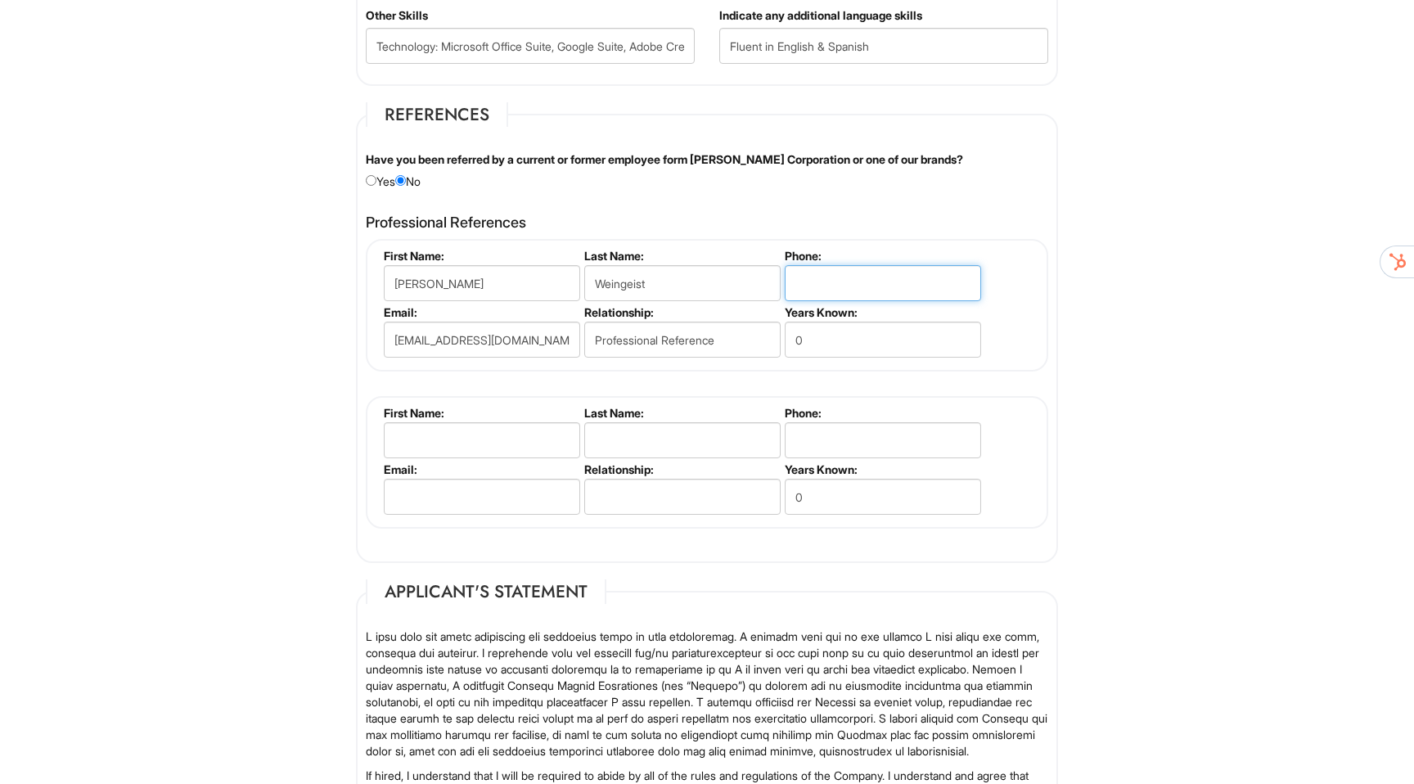
type input "[PERSON_NAME], Founder - [PERSON_NAME]"
click at [856, 283] on input "[PERSON_NAME], Founder - [PERSON_NAME]" at bounding box center [883, 283] width 196 height 36
drag, startPoint x: 850, startPoint y: 283, endPoint x: 950, endPoint y: 290, distance: 100.1
click at [950, 290] on input "[PERSON_NAME], Founder - [PERSON_NAME]" at bounding box center [883, 283] width 196 height 36
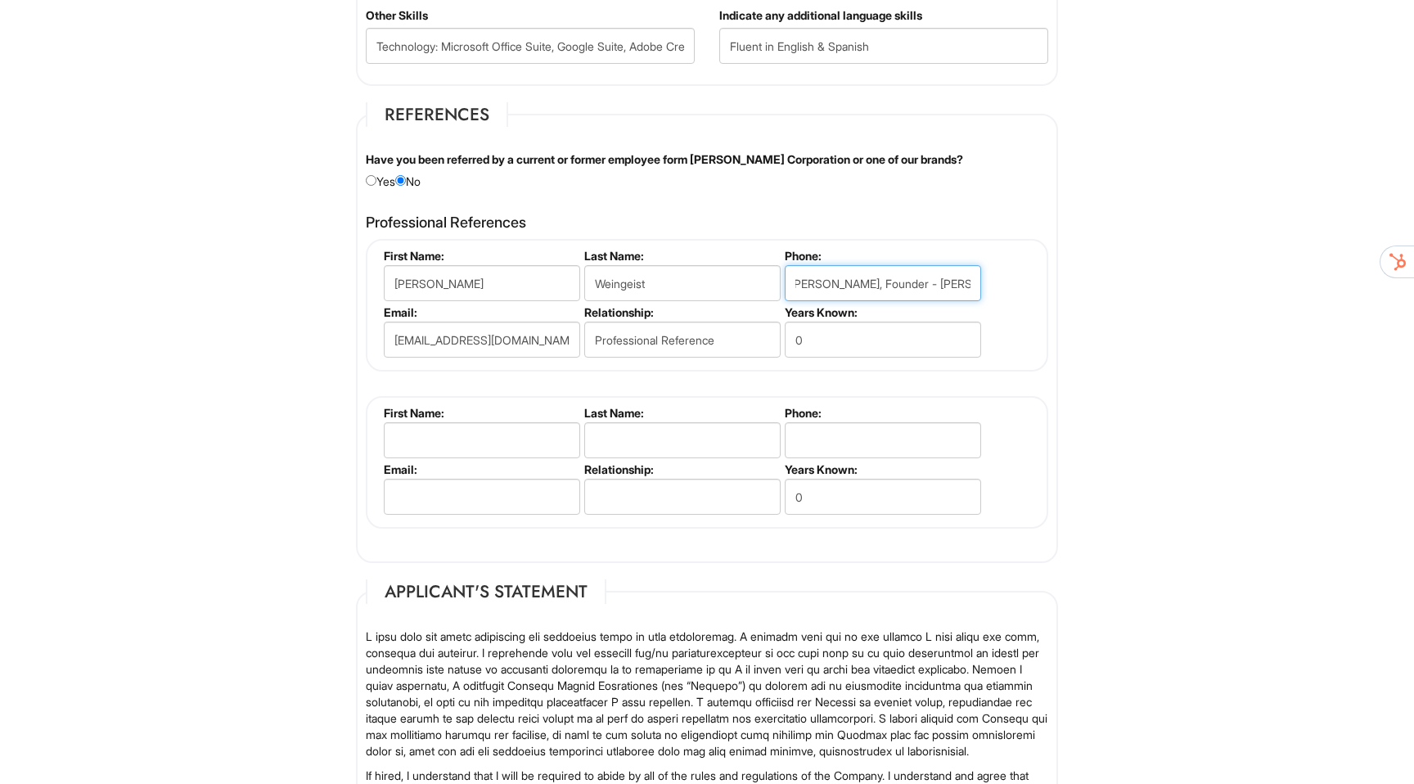
click at [928, 290] on input "[PERSON_NAME], Founder - [PERSON_NAME]" at bounding box center [883, 283] width 196 height 36
drag, startPoint x: 970, startPoint y: 282, endPoint x: 779, endPoint y: 284, distance: 190.7
click at [779, 249] on ul "First Name: [PERSON_NAME] Last Name: [PERSON_NAME] Phone: [PERSON_NAME], Founde…" at bounding box center [709, 249] width 659 height 0
click at [842, 282] on input "tel" at bounding box center [883, 283] width 196 height 36
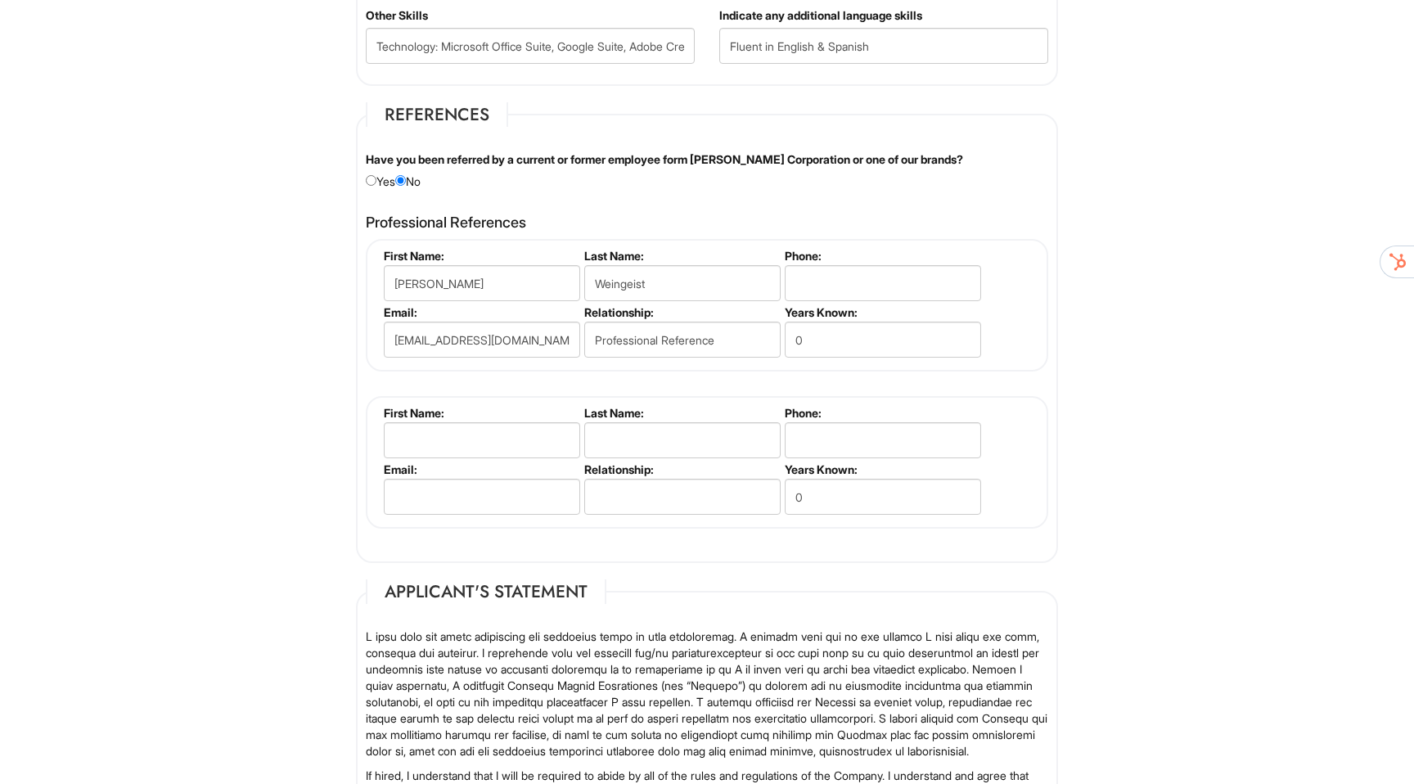
click at [846, 305] on label "Years Known:" at bounding box center [882, 312] width 194 height 14
click at [847, 278] on input "tel" at bounding box center [883, 283] width 196 height 36
paste input "[PHONE_NUMBER]"
type input "[PHONE_NUMBER]"
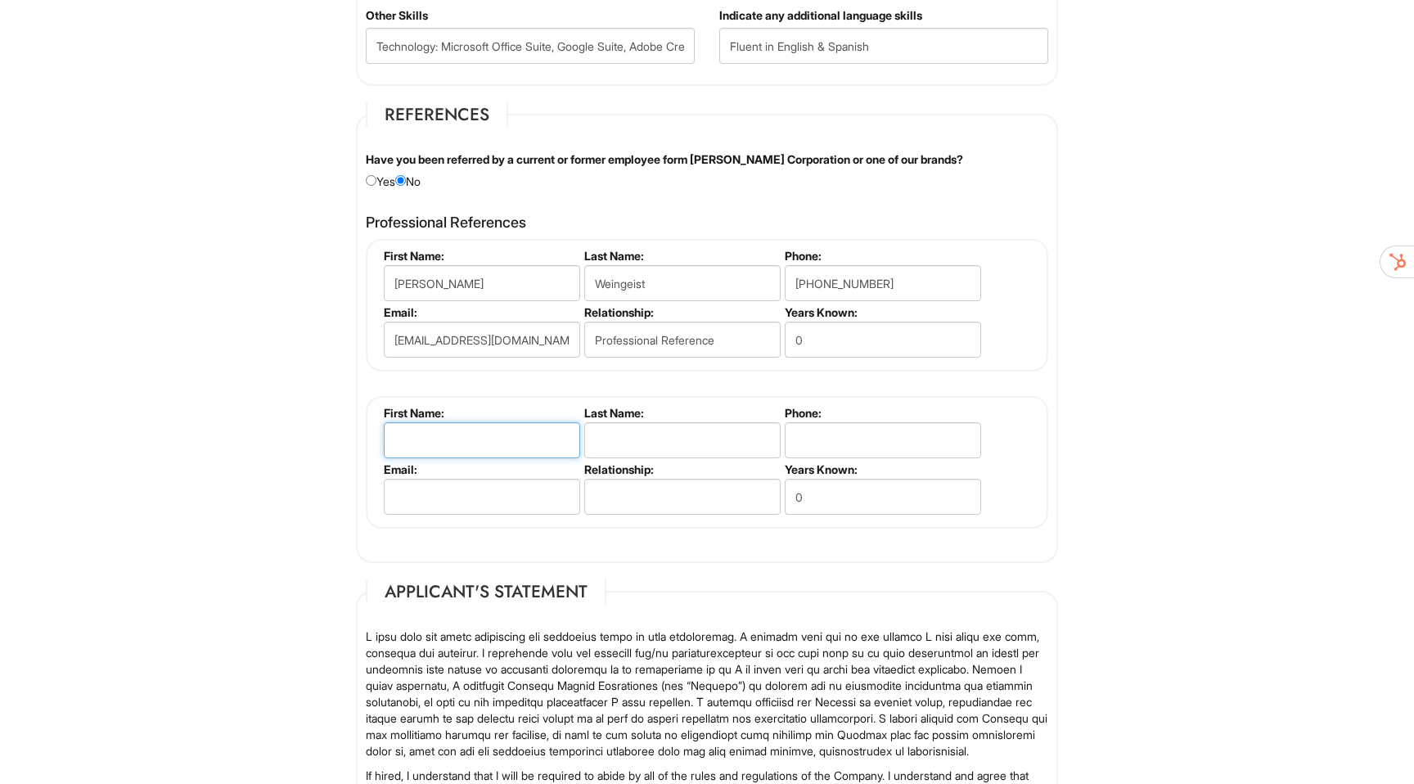
click at [502, 436] on input "text" at bounding box center [482, 440] width 196 height 36
type input "[PERSON_NAME]"
click at [619, 440] on input "text" at bounding box center [682, 440] width 196 height 36
type input "[PERSON_NAME]"
click at [503, 498] on input "email" at bounding box center [482, 497] width 196 height 36
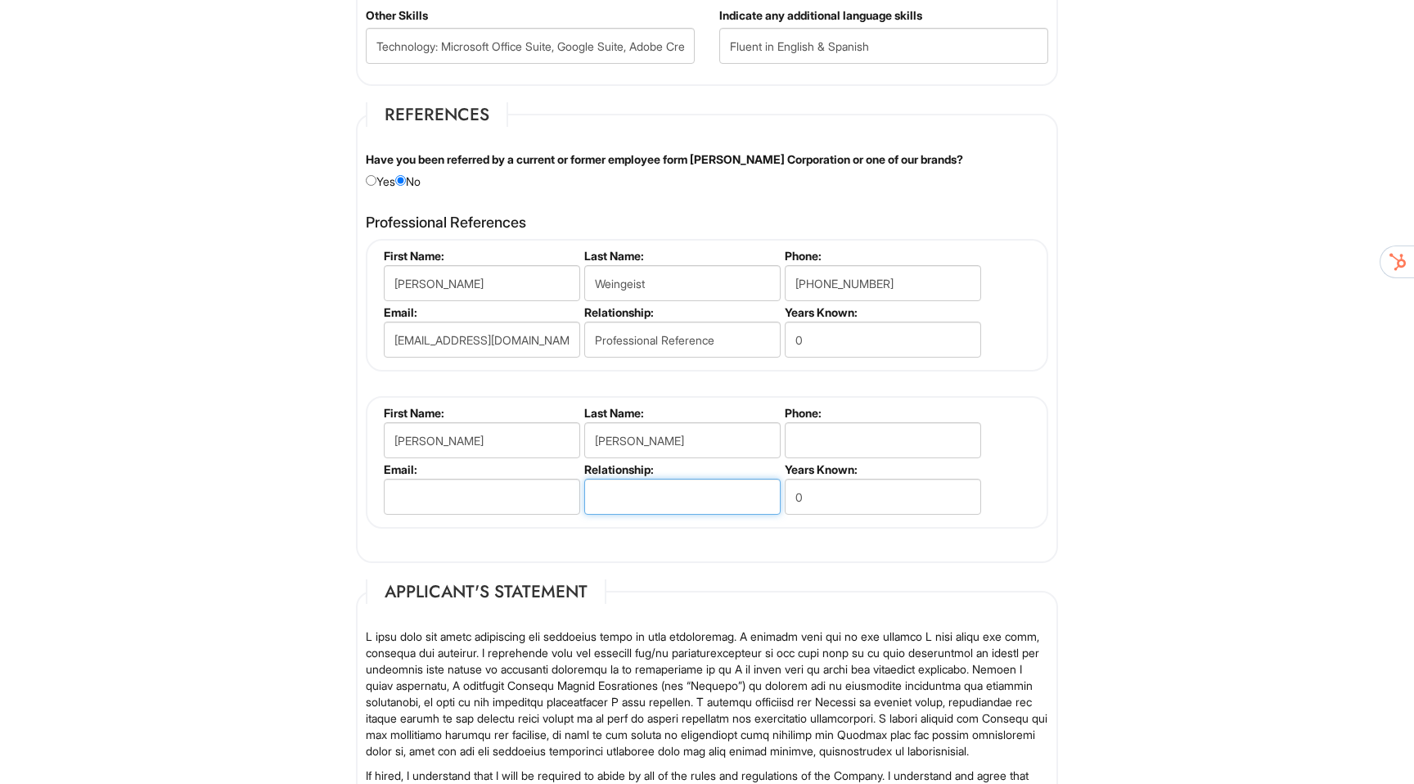
click at [656, 494] on input "text" at bounding box center [682, 497] width 196 height 36
type input "Professional Reference"
click at [516, 495] on input "email" at bounding box center [482, 497] width 196 height 36
click at [471, 497] on input "email" at bounding box center [482, 497] width 196 height 36
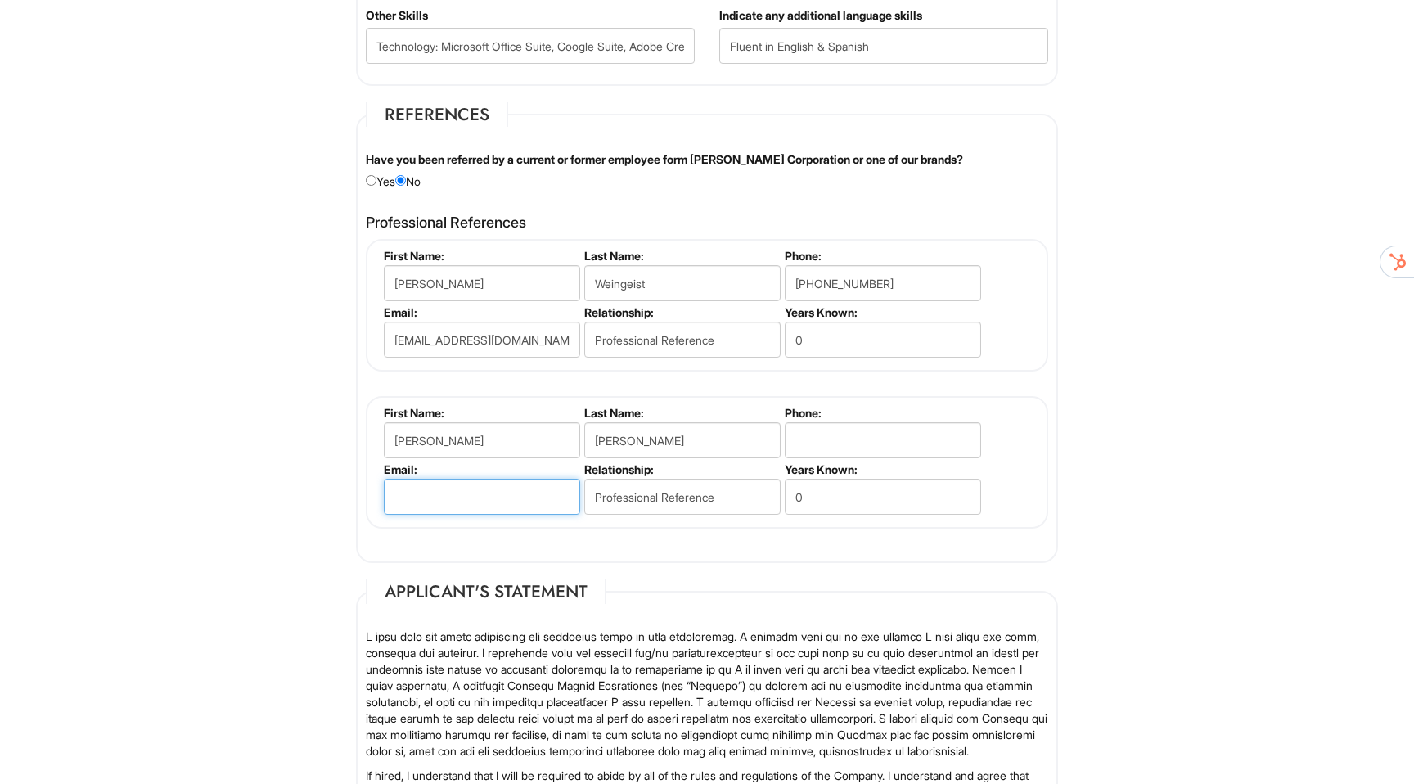
paste input "[PHONE_NUMBER]"
type input "[PHONE_NUMBER]"
click at [853, 340] on input "0" at bounding box center [883, 340] width 196 height 36
drag, startPoint x: 853, startPoint y: 340, endPoint x: 757, endPoint y: 338, distance: 95.8
click at [757, 249] on ul "First Name: [PERSON_NAME] Last Name: [PERSON_NAME] Phone: [PHONE_NUMBER] Email:…" at bounding box center [709, 249] width 659 height 0
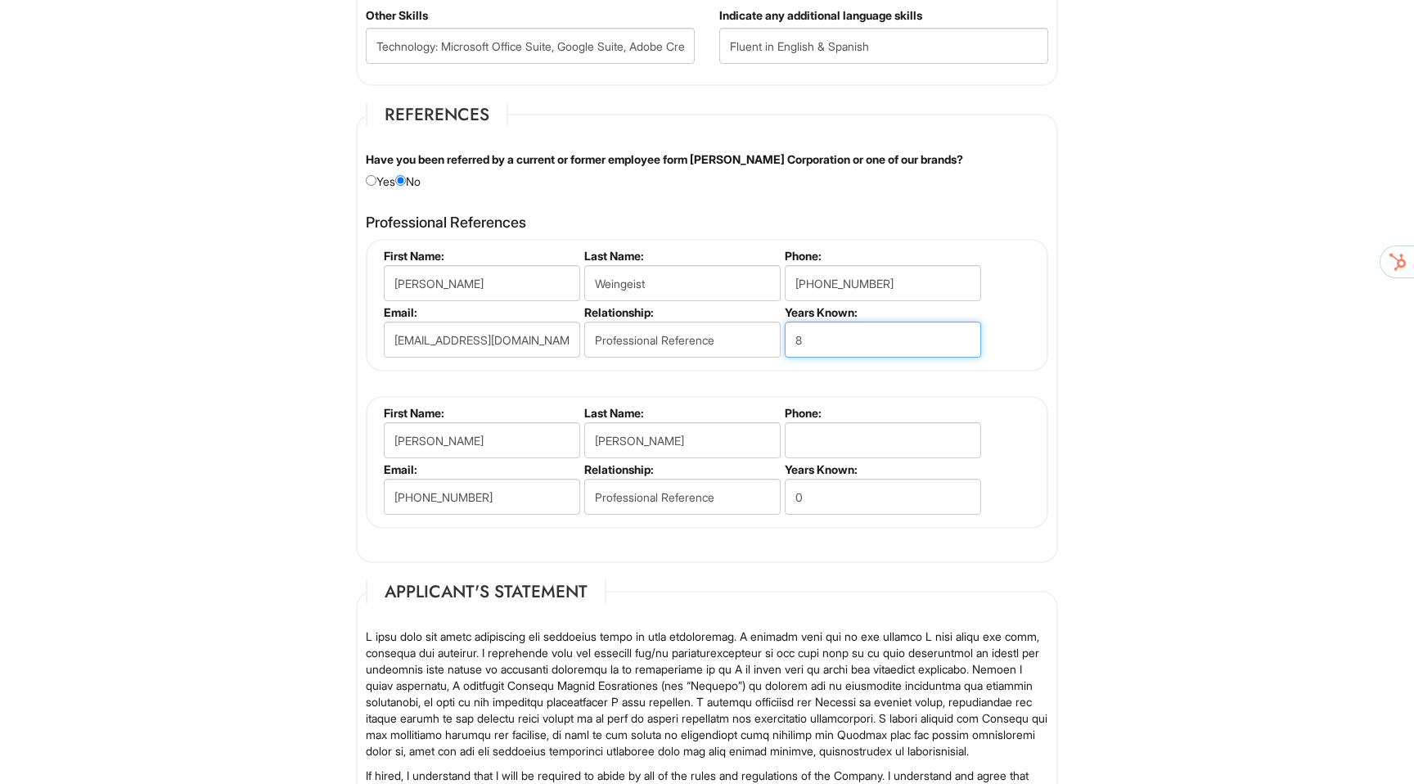
type input "8"
click at [836, 492] on input "0" at bounding box center [883, 497] width 196 height 36
drag, startPoint x: 831, startPoint y: 498, endPoint x: 766, endPoint y: 497, distance: 64.7
click at [766, 406] on ul "First Name: [PERSON_NAME] Last Name: [PERSON_NAME] Phone: Email: [PHONE_NUMBER]…" at bounding box center [709, 406] width 659 height 0
type input "11"
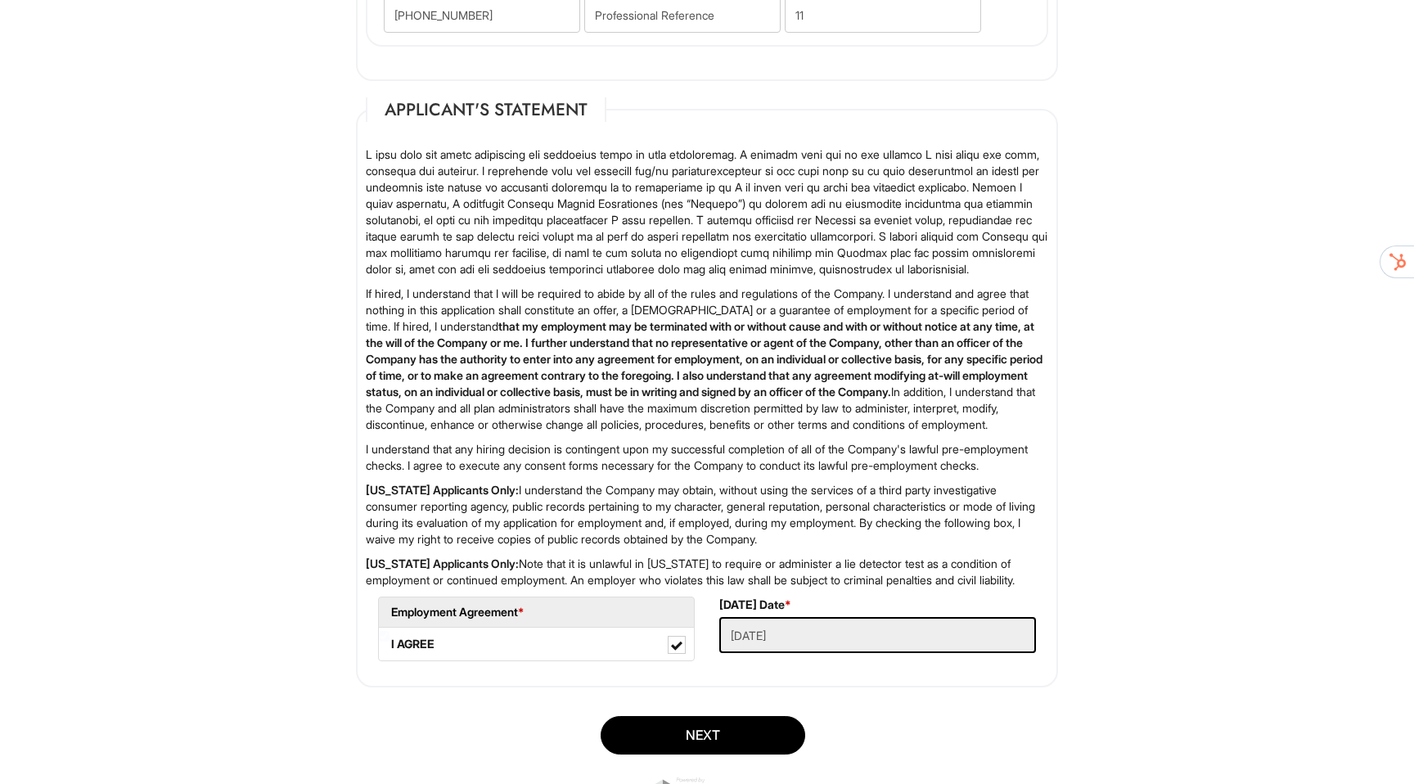
scroll to position [2478, 0]
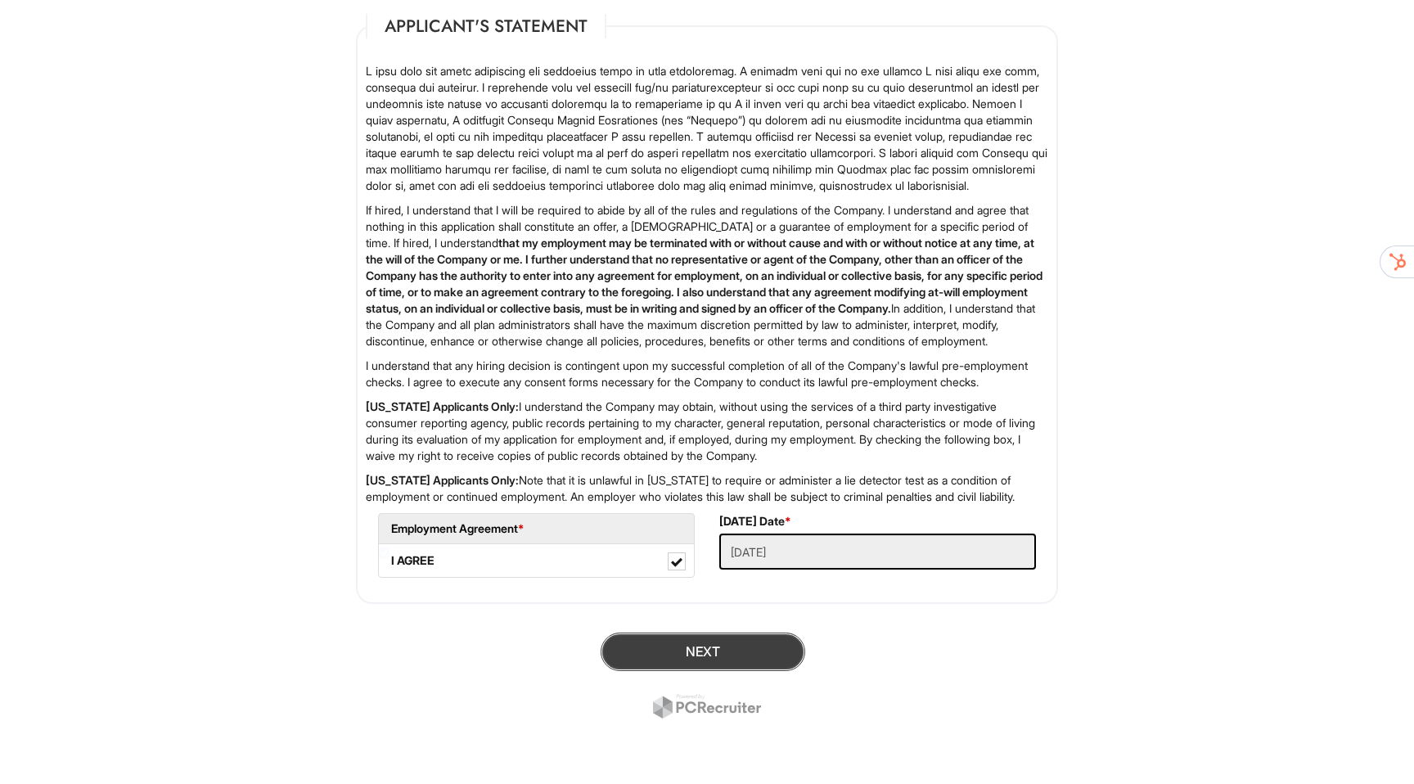
click at [737, 647] on button "Next" at bounding box center [703, 652] width 205 height 38
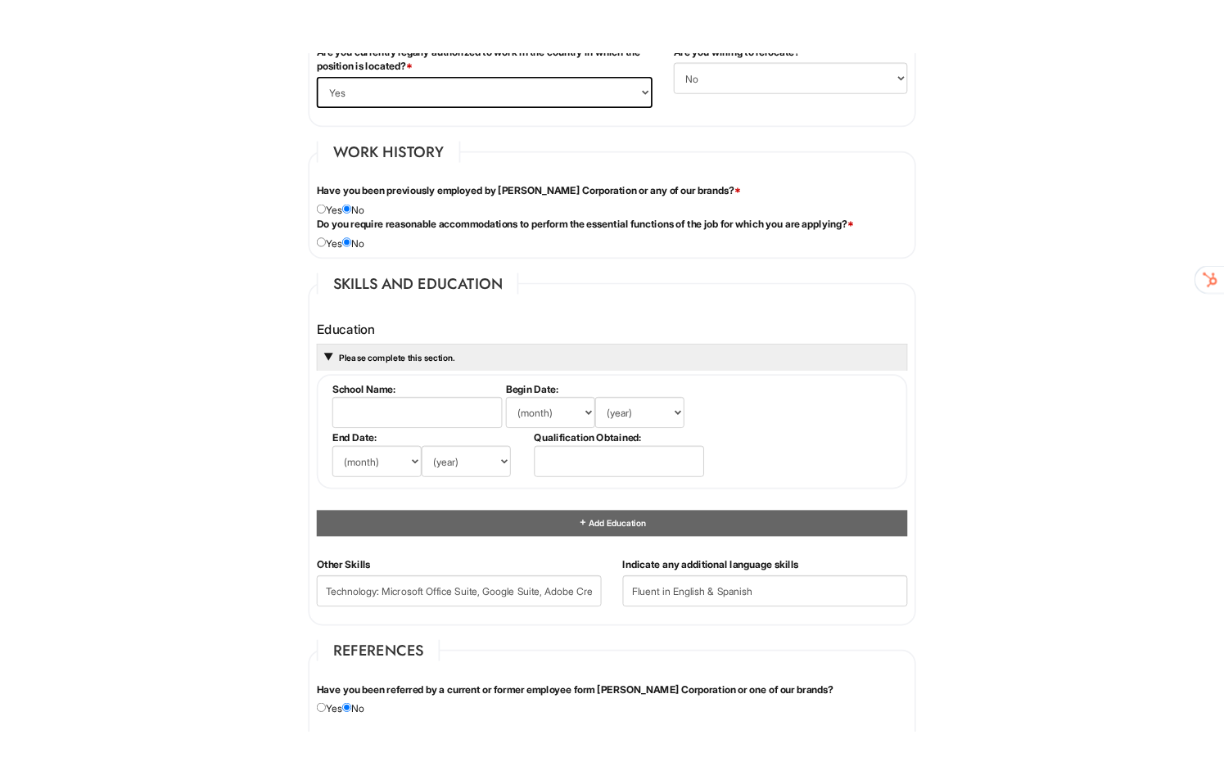
scroll to position [1275, 0]
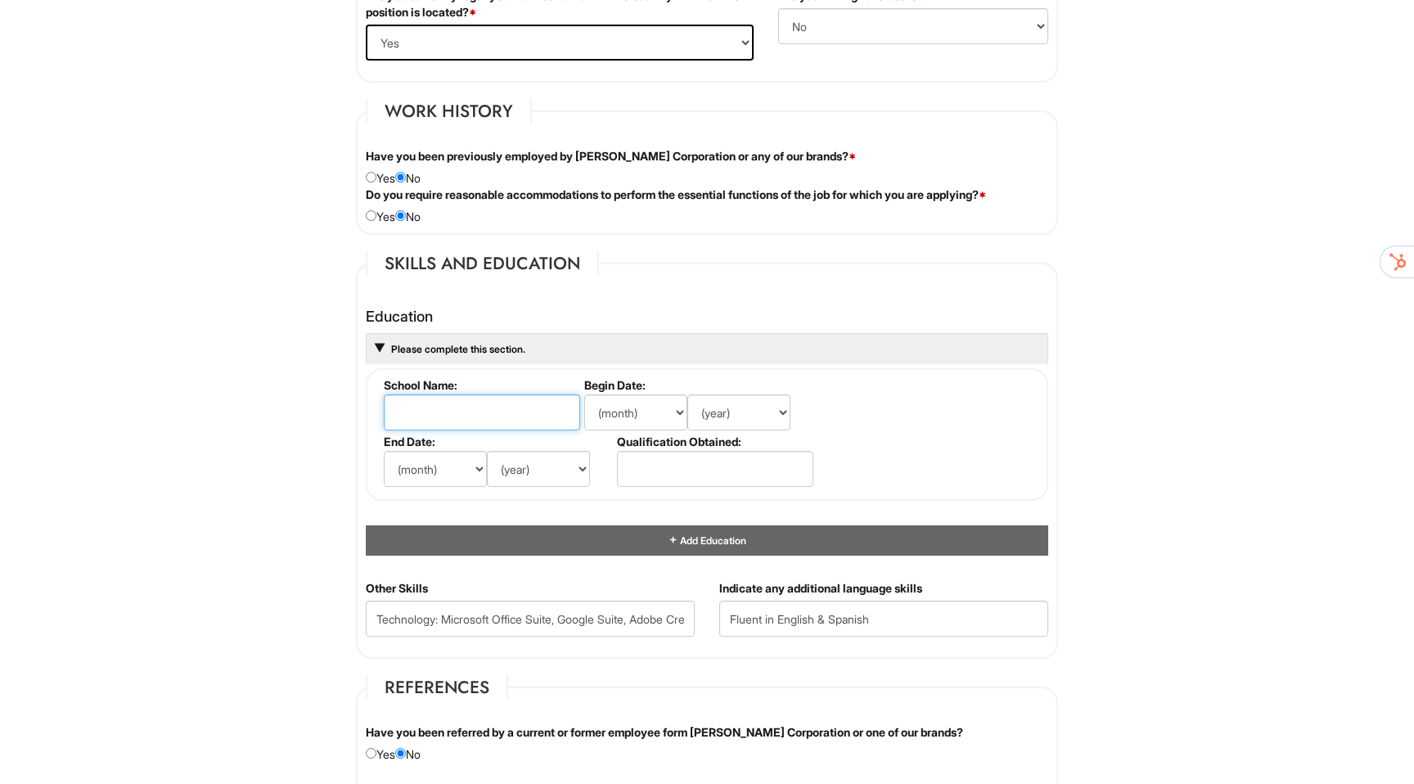
click at [478, 413] on input "text" at bounding box center [482, 413] width 196 height 36
click at [524, 412] on input "text" at bounding box center [482, 413] width 196 height 36
click at [479, 412] on input "text" at bounding box center [482, 413] width 196 height 36
type input "[US_STATE][GEOGRAPHIC_DATA]"
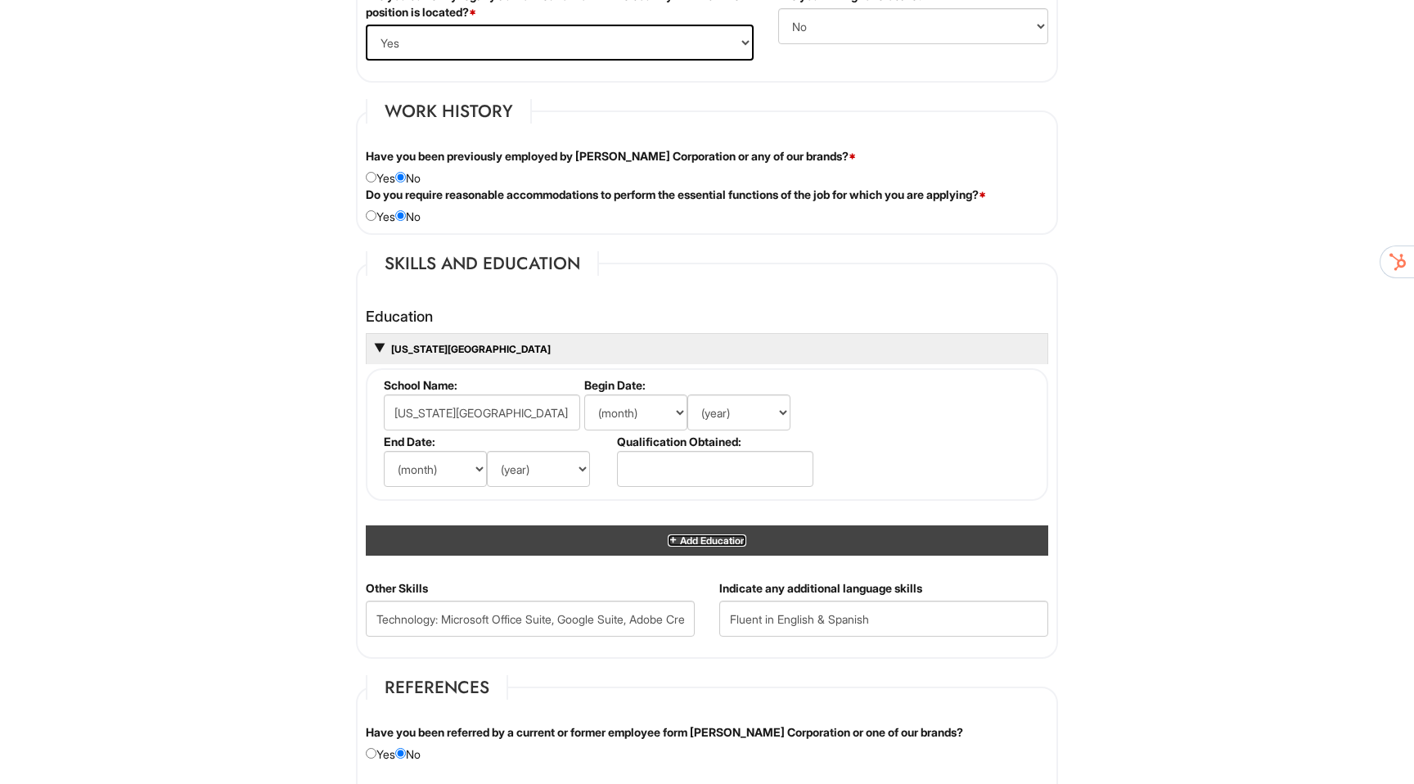
click at [685, 543] on span "Add Education" at bounding box center [713, 540] width 68 height 12
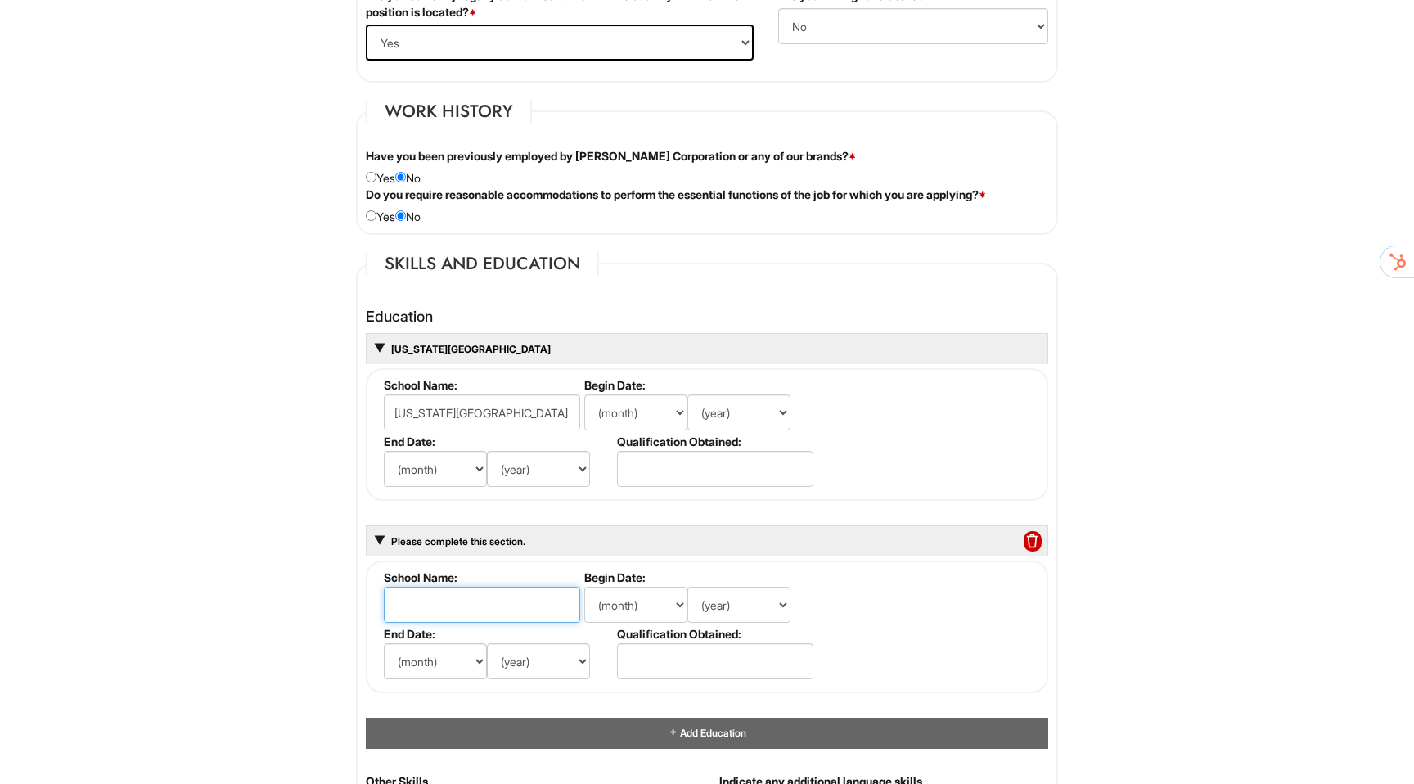
click at [439, 601] on input "text" at bounding box center [482, 605] width 196 height 36
type input "[GEOGRAPHIC_DATA]"
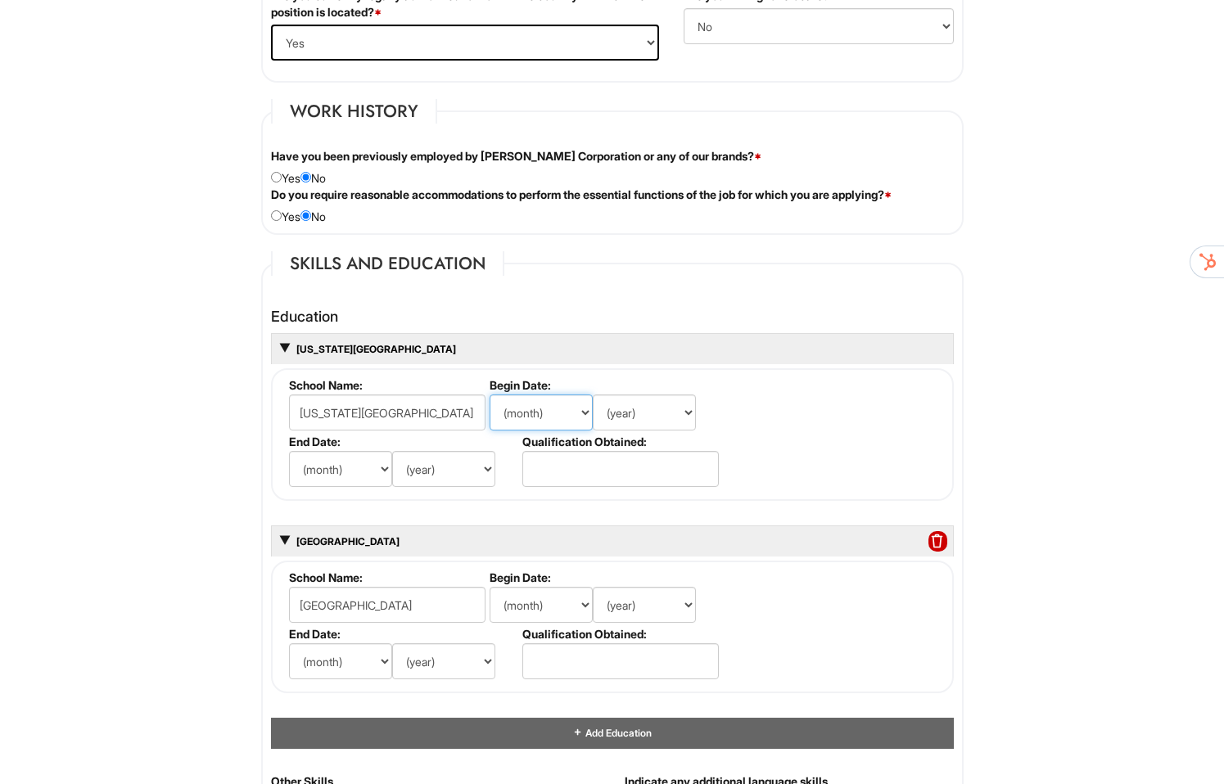
click at [551, 415] on select "(month) Jan Feb Mar Apr May Jun [DATE] Aug Sep Oct Nov Dec" at bounding box center [540, 413] width 103 height 36
select select "8"
click at [349, 470] on select "(month) Jan Feb Mar Apr May Jun [DATE] Aug Sep Oct Nov Dec" at bounding box center [340, 469] width 103 height 36
select select "5"
click at [528, 610] on select "(month) Jan Feb Mar Apr May Jun [DATE] Aug Sep Oct Nov Dec" at bounding box center [540, 605] width 103 height 36
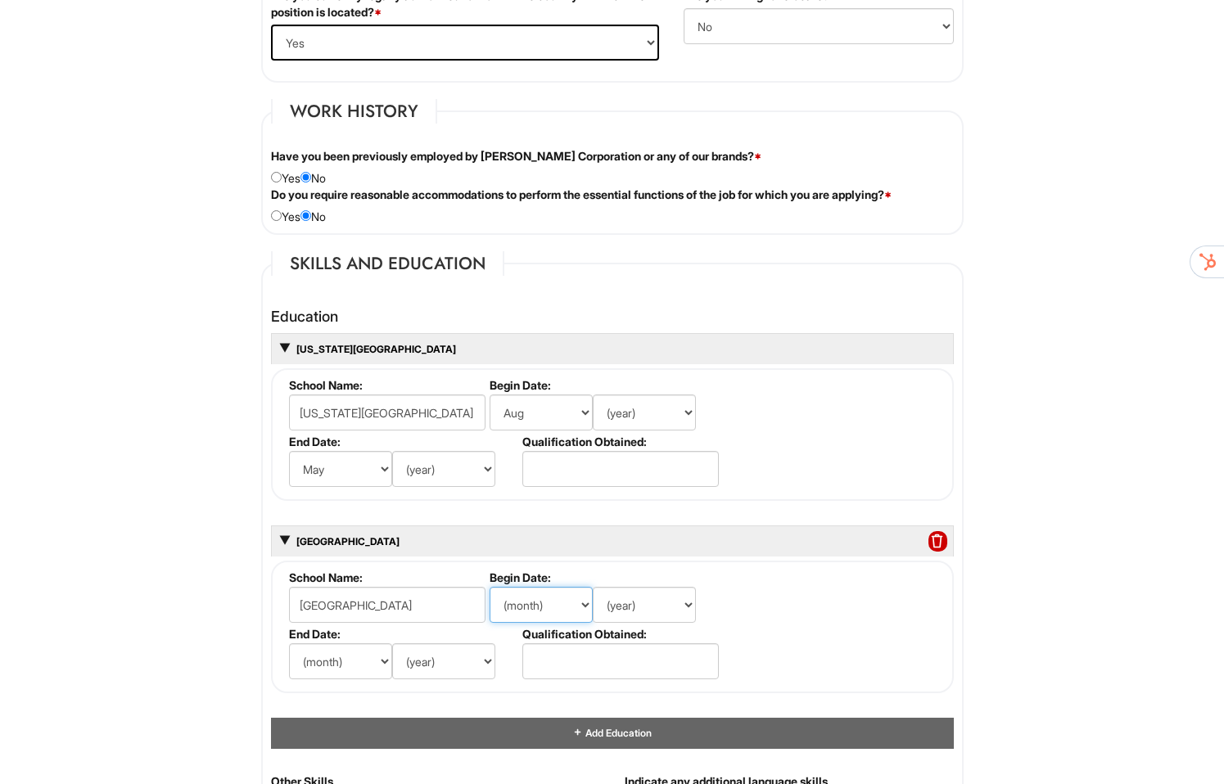
select select "8"
click at [332, 668] on select "(month) Jan Feb Mar Apr May Jun [DATE] Aug Sep Oct Nov Dec" at bounding box center [340, 661] width 103 height 36
select select "5"
click at [650, 415] on select "(year) 2029 2028 2027 2026 2025 2024 2023 2022 2021 2020 2019 2018 2017 2016 20…" at bounding box center [644, 413] width 103 height 36
select select "2007"
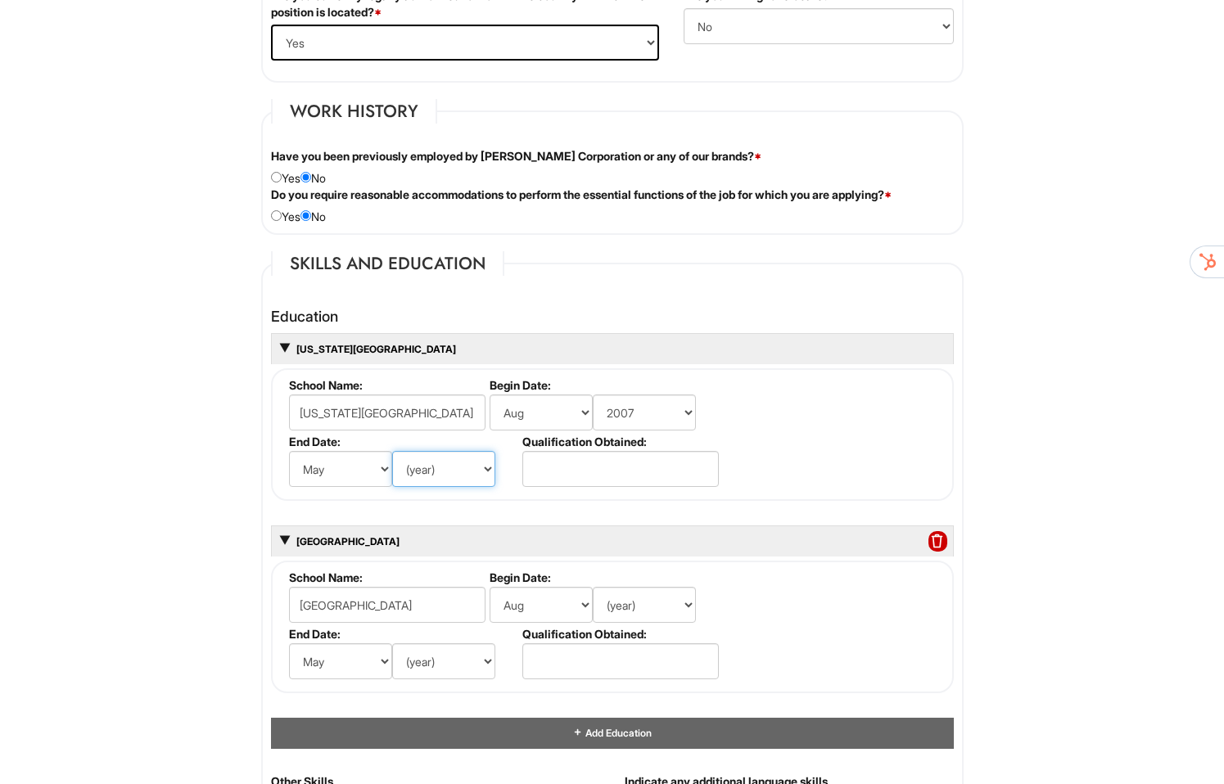
click at [434, 474] on select "(year) 2029 2028 2027 2026 2025 2024 2023 2022 2021 2020 2019 2018 2017 2016 20…" at bounding box center [443, 469] width 103 height 36
select select "2011"
click at [655, 609] on select "(year) 2029 2028 2027 2026 2025 2024 2023 2022 2021 2020 2019 2018 2017 2016 20…" at bounding box center [644, 605] width 103 height 36
select select "2002"
click at [438, 665] on select "(year) 2029 2028 2027 2026 2025 2024 2023 2022 2021 2020 2019 2018 2017 2016 20…" at bounding box center [443, 661] width 103 height 36
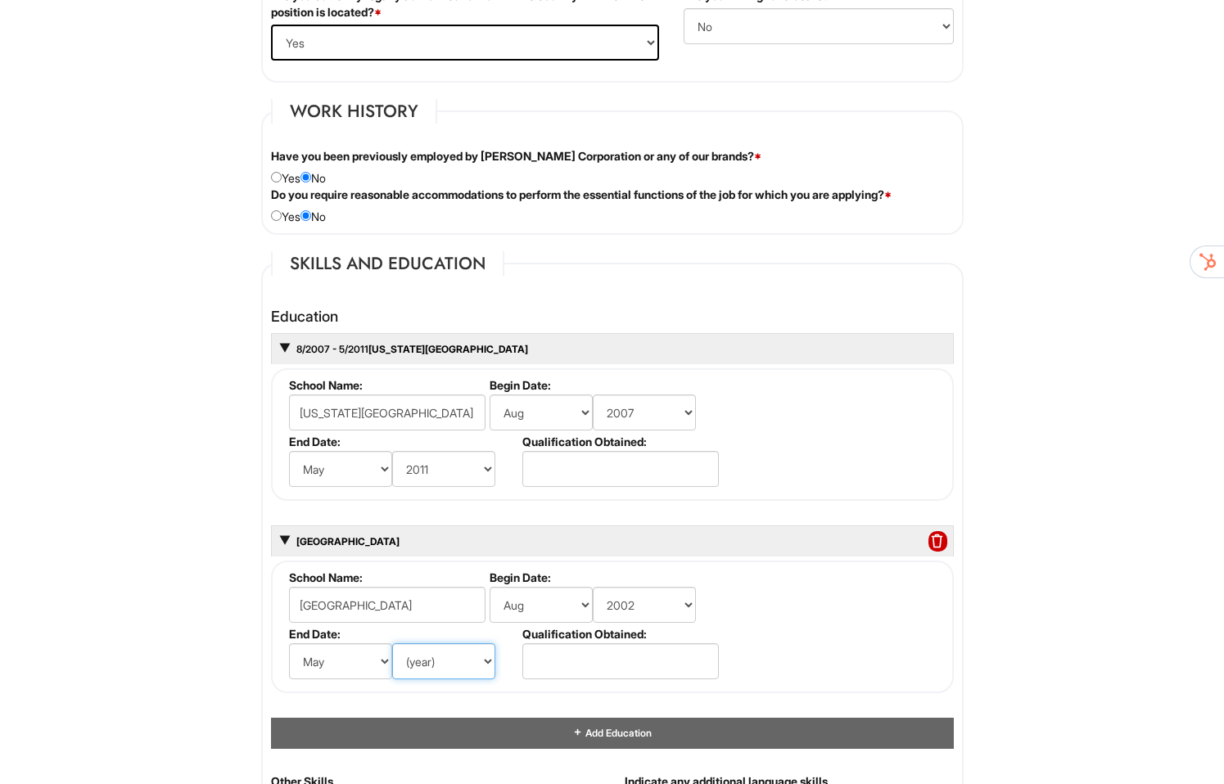
select select "2007"
click at [590, 466] on input "text" at bounding box center [620, 469] width 196 height 36
type input "Completed Substantial Coursework Toward Degree"
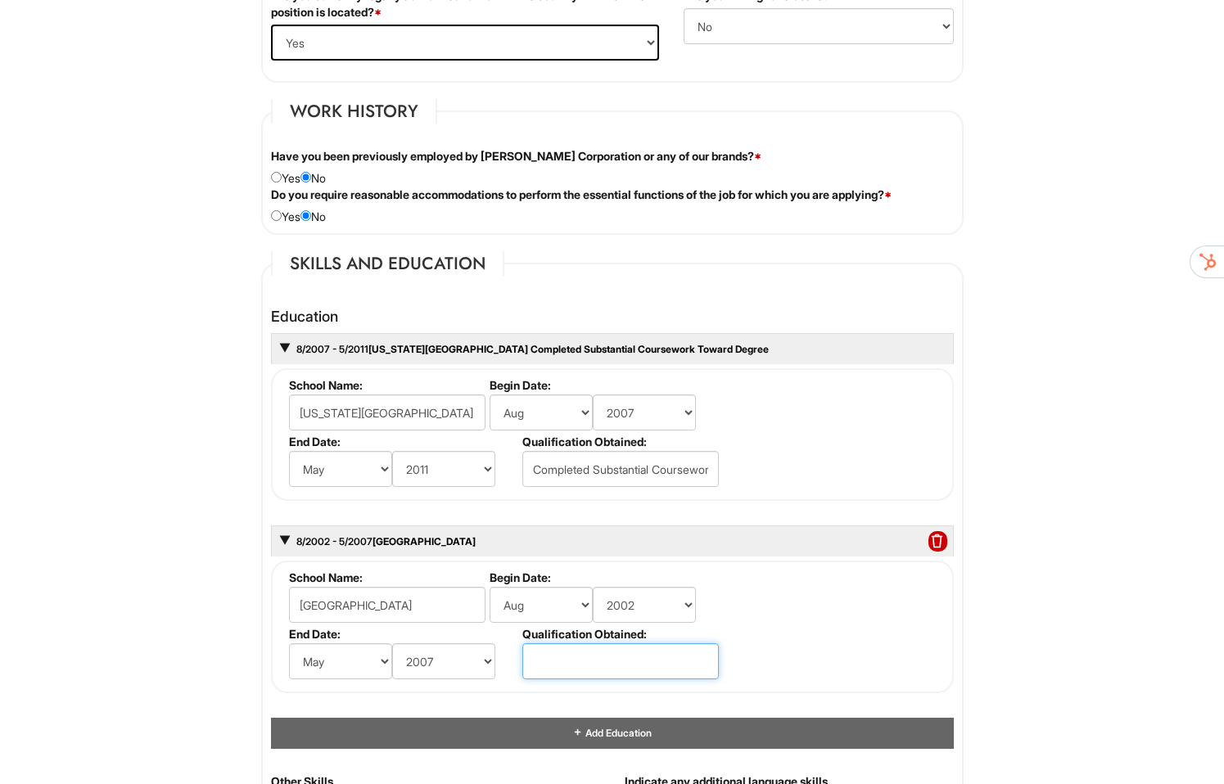
click at [625, 661] on input "text" at bounding box center [620, 661] width 196 height 36
type input "A.A. Degree Awarded."
click at [850, 651] on fieldset "School Name: [GEOGRAPHIC_DATA] Begin Date: (month) Jan Feb Mar Apr May Jun [DAT…" at bounding box center [612, 627] width 683 height 133
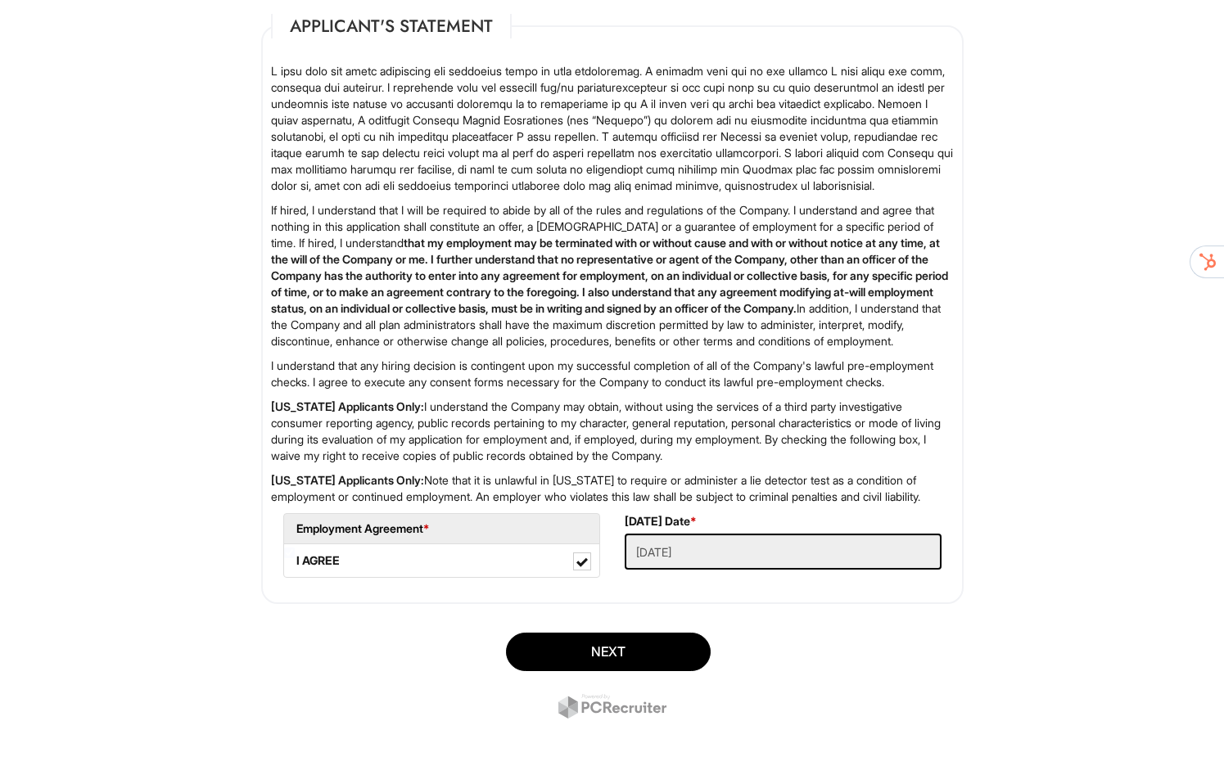
scroll to position [2672, 0]
click at [692, 652] on button "Next" at bounding box center [608, 652] width 205 height 38
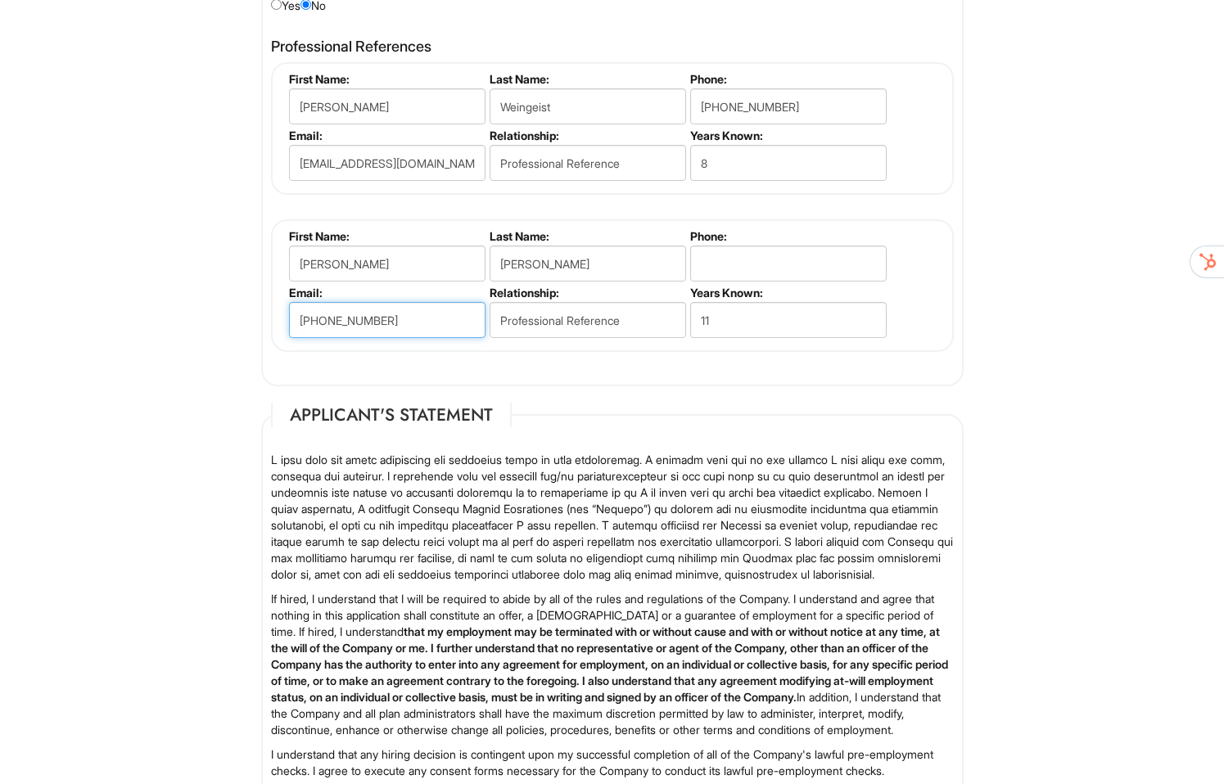
scroll to position [2210, 0]
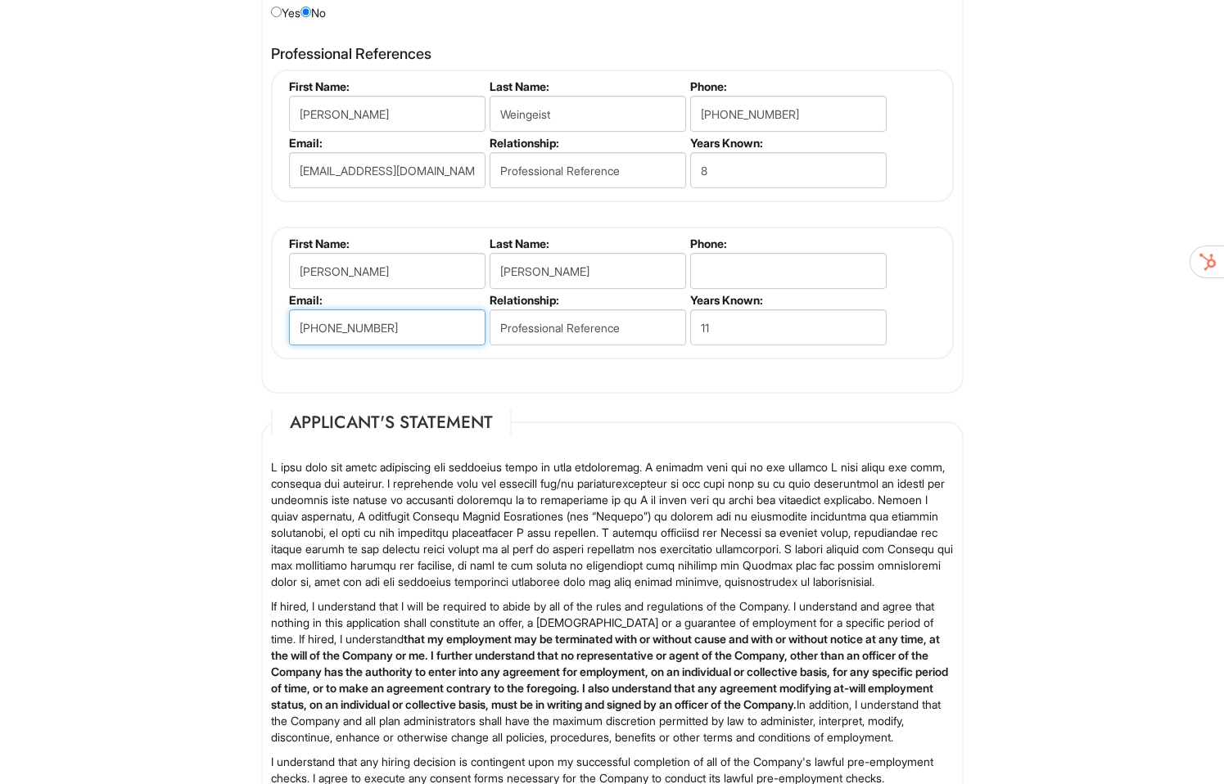
click at [416, 330] on input "[PHONE_NUMBER]" at bounding box center [387, 327] width 196 height 36
drag, startPoint x: 386, startPoint y: 335, endPoint x: 248, endPoint y: 325, distance: 137.9
click at [733, 274] on input "tel" at bounding box center [788, 271] width 196 height 36
paste input "[PHONE_NUMBER]"
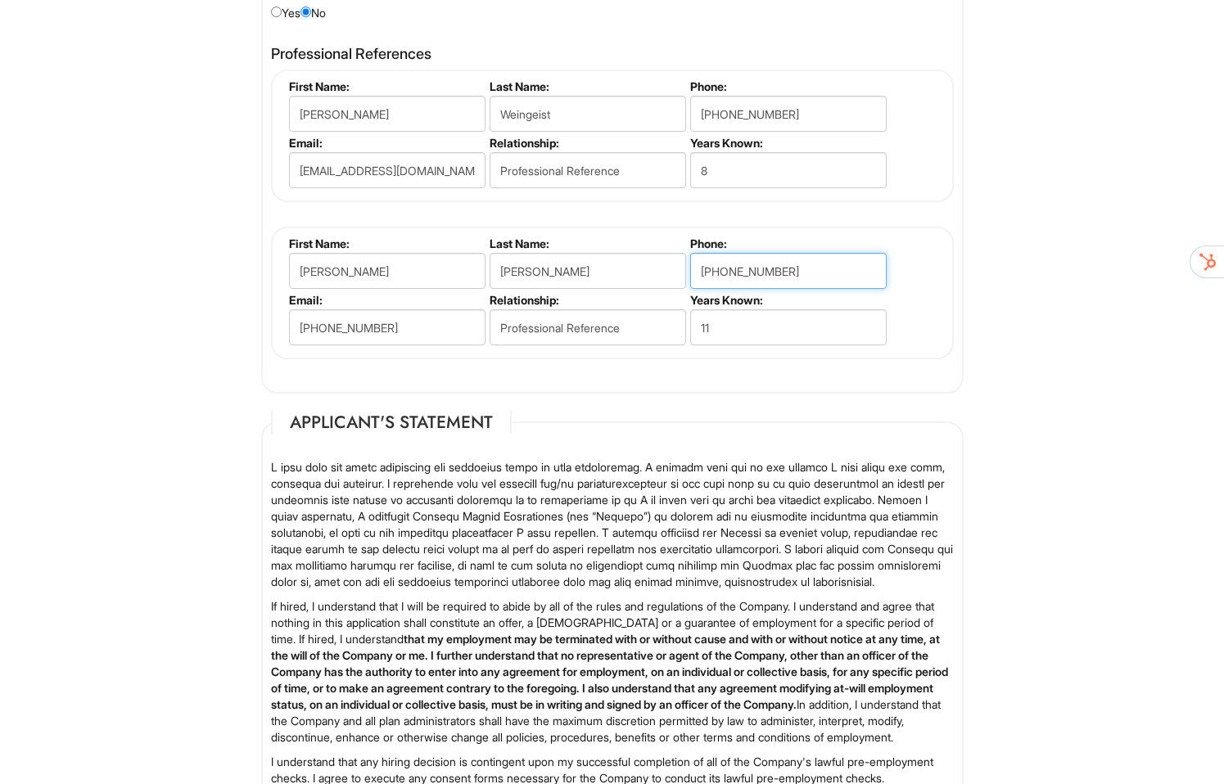
type input "[PHONE_NUMBER]"
drag, startPoint x: 413, startPoint y: 328, endPoint x: 267, endPoint y: 328, distance: 146.5
click at [267, 328] on div "Professional References [PERSON_NAME] First Name: [PERSON_NAME] Last Name: [PER…" at bounding box center [612, 211] width 707 height 347
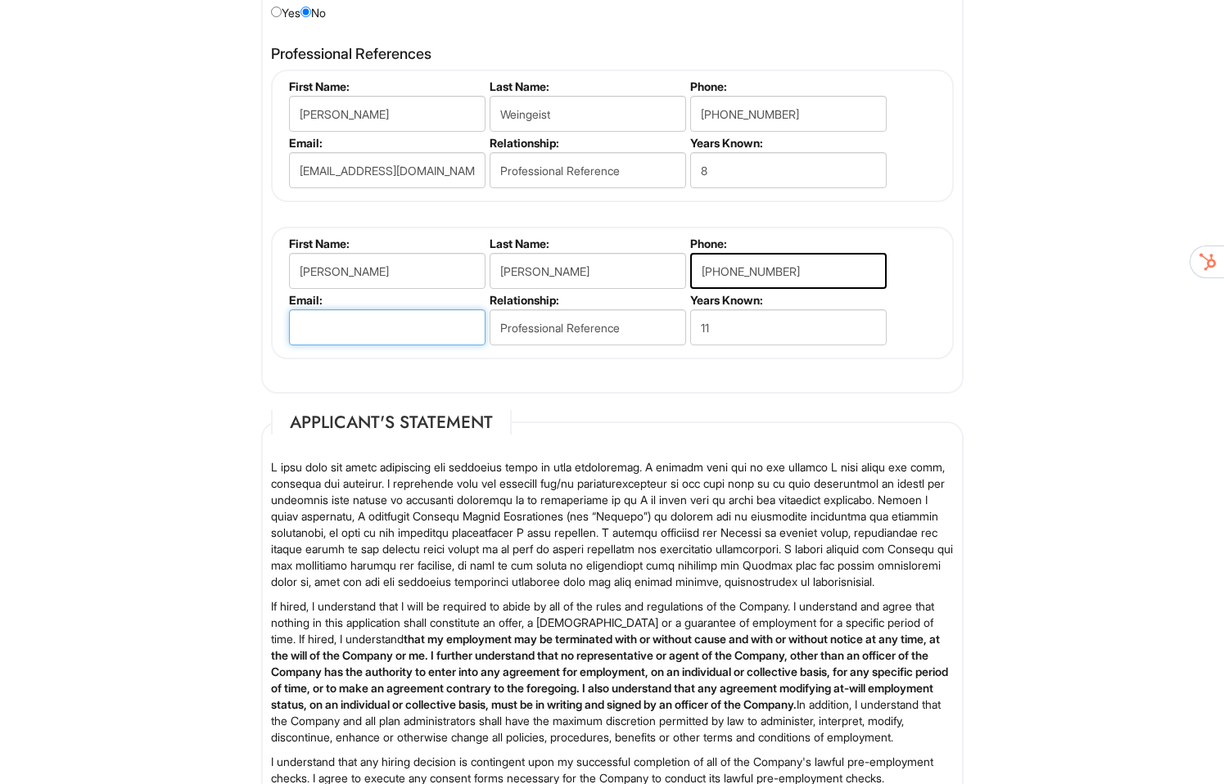
paste input "[EMAIL_ADDRESS][DOMAIN_NAME]"
type input "[EMAIL_ADDRESS][DOMAIN_NAME]"
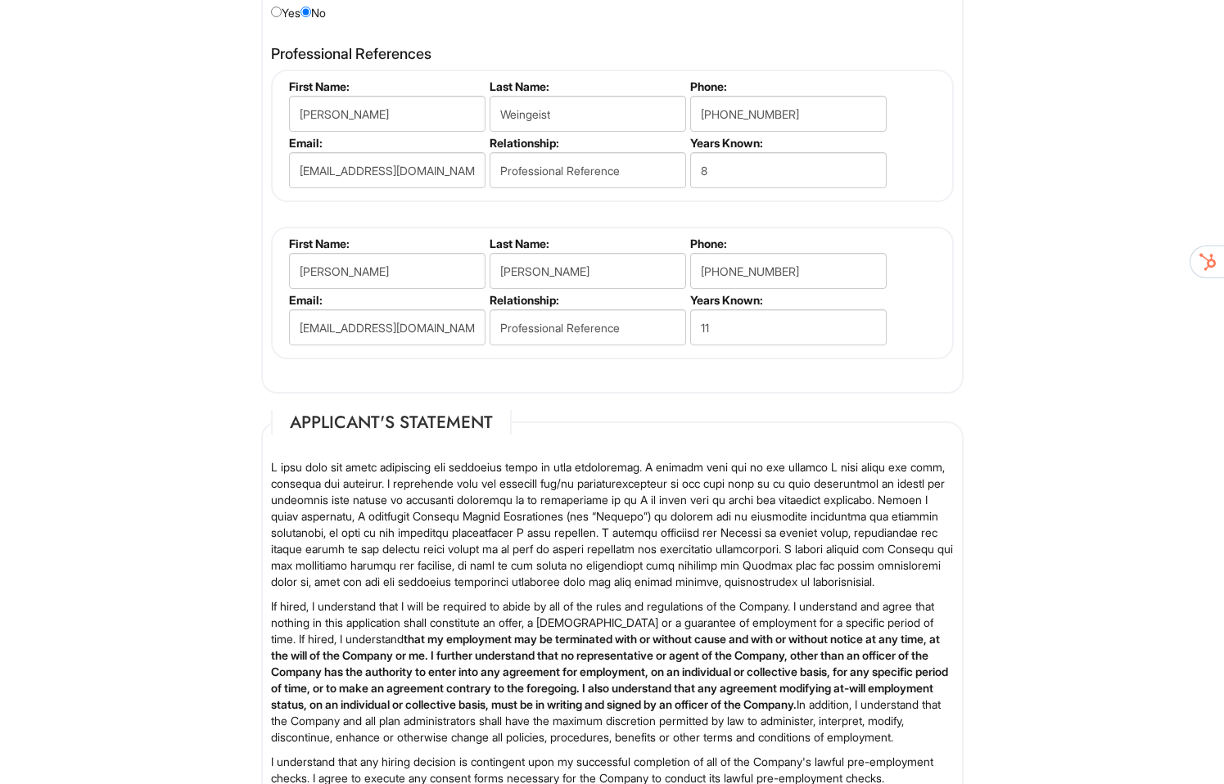
click at [683, 379] on div "Professional References [PERSON_NAME] First Name: [PERSON_NAME] Last Name: [PER…" at bounding box center [612, 211] width 707 height 347
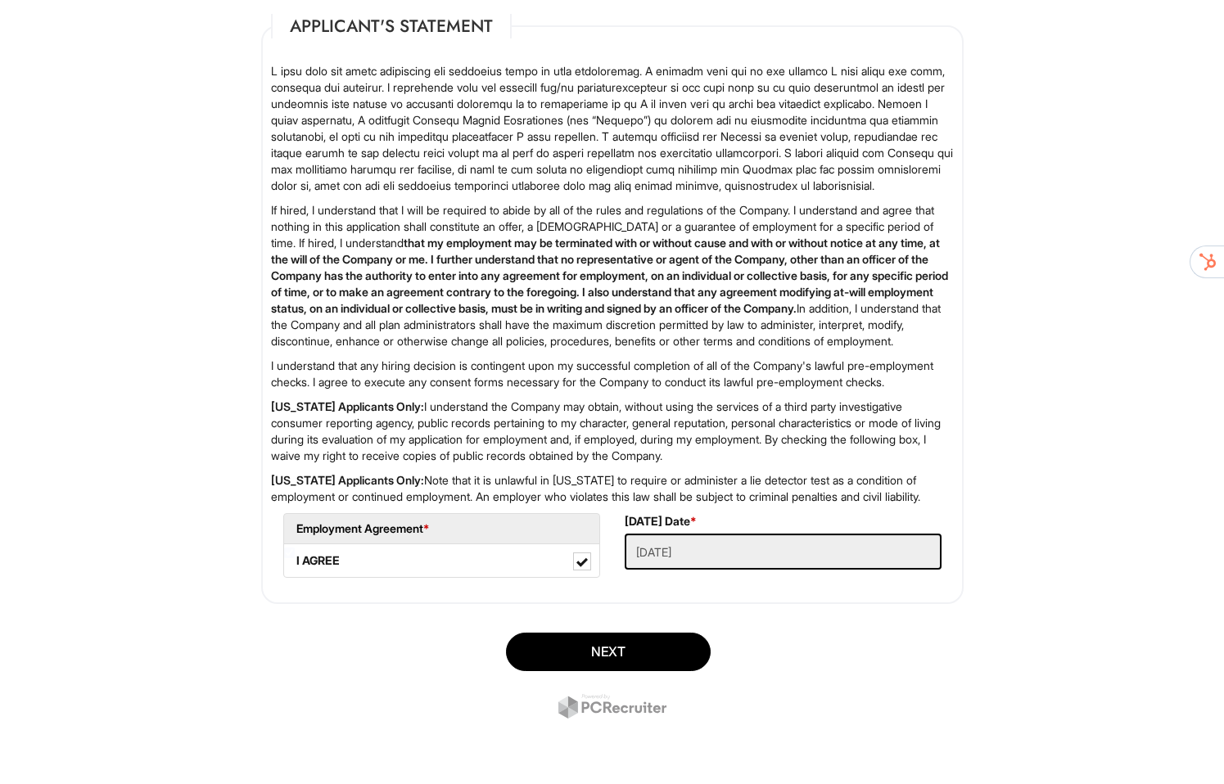
scroll to position [2672, 0]
click at [635, 647] on button "Next" at bounding box center [608, 652] width 205 height 38
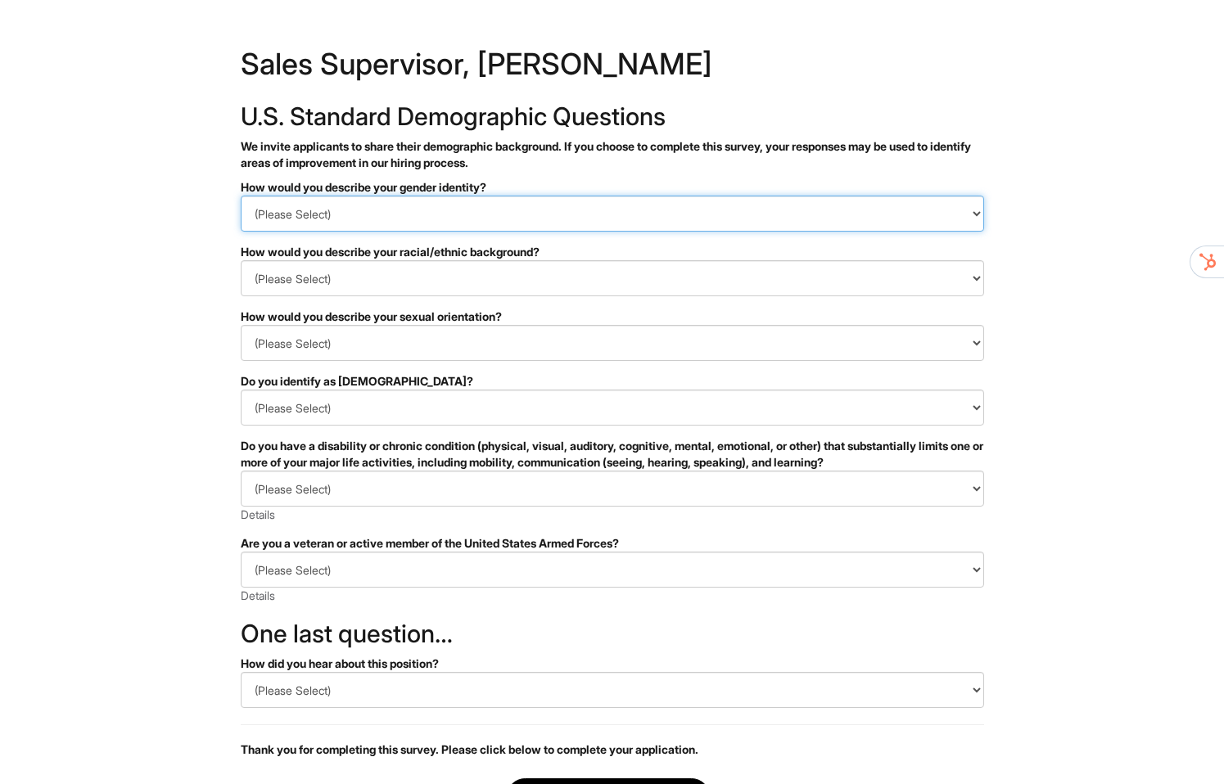
click at [417, 217] on select "(Please Select) Man Woman Non-binary I prefer to self-describe I don't wish to …" at bounding box center [612, 214] width 743 height 36
select select "Man"
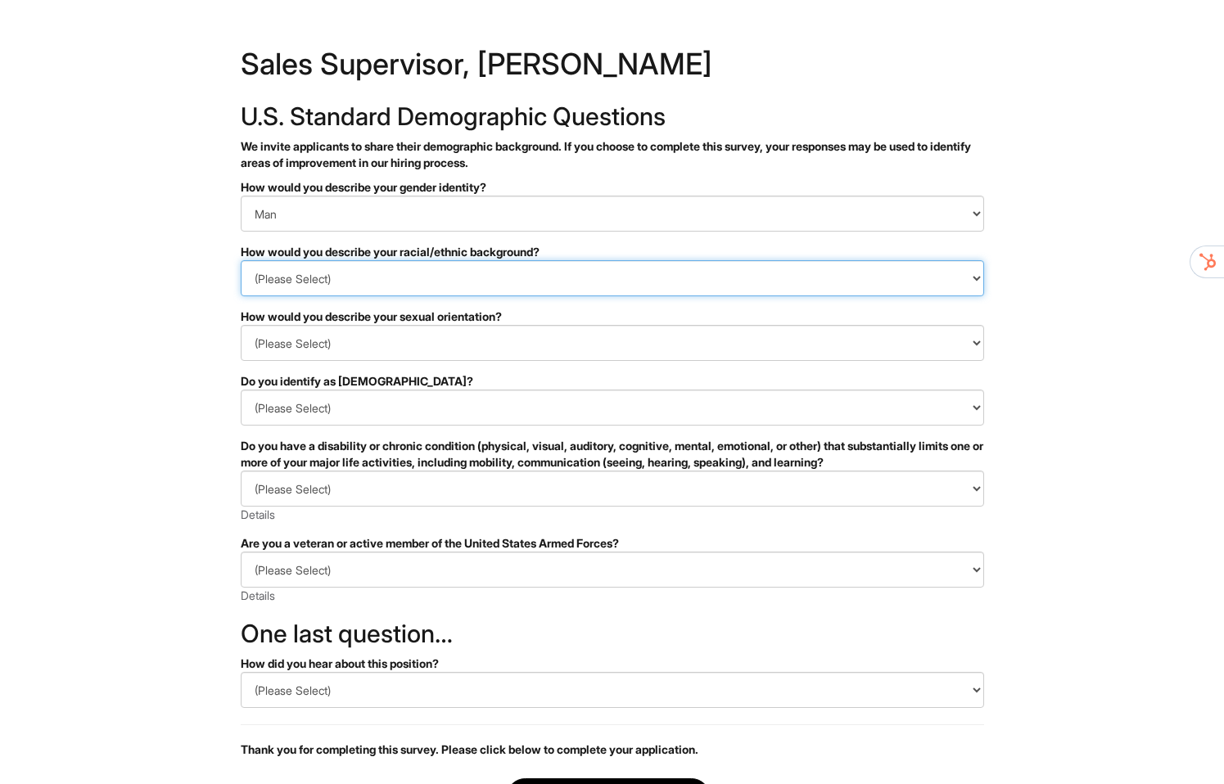
click at [389, 277] on select "(Please Select) Black or of African descent East Asian Hispanic, Latinx or of S…" at bounding box center [612, 278] width 743 height 36
select select "Hispanic, Latinx or of Spanish Origin"
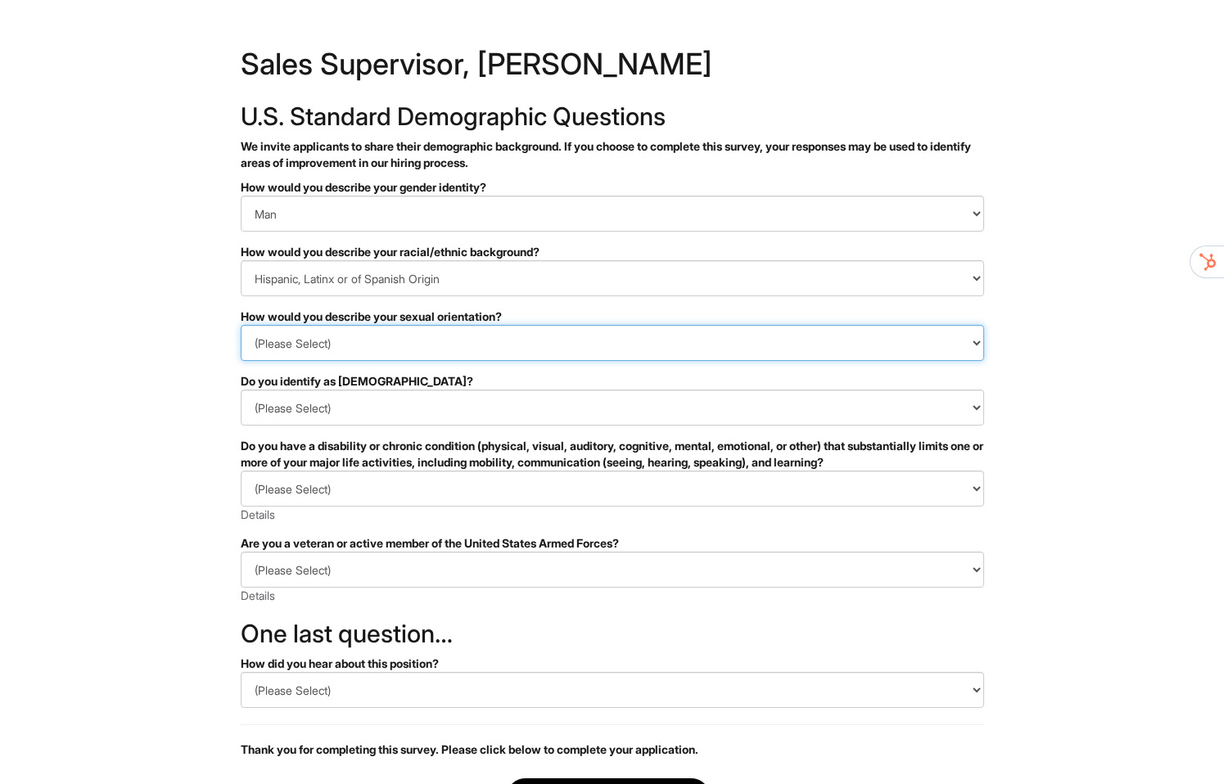
click at [379, 346] on select "(Please Select) Asexual Bisexual and/or pansexual Gay Heterosexual Lesbian Quee…" at bounding box center [612, 343] width 743 height 36
select select "Heterosexual"
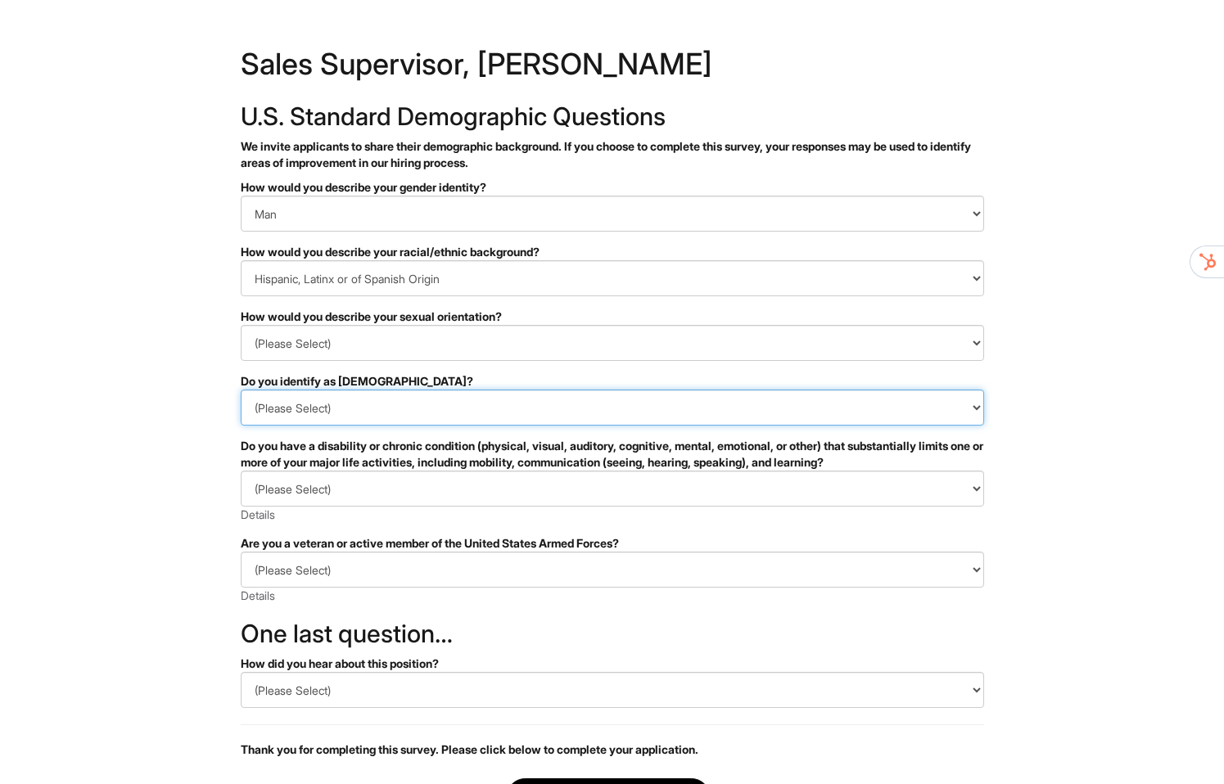
click at [357, 412] on select "(Please Select) Yes No I prefer to self-describe I don't wish to answer" at bounding box center [612, 408] width 743 height 36
select select "No"
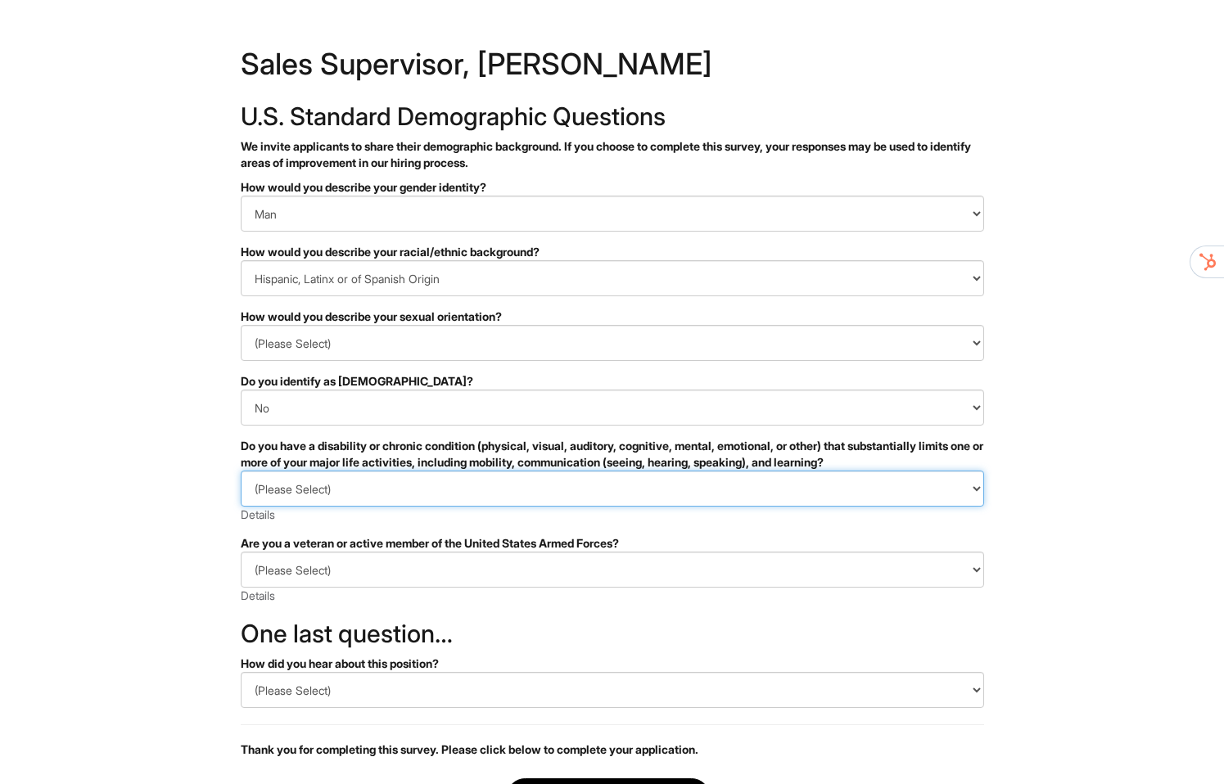
click at [382, 489] on select "(Please Select) YES, I HAVE A DISABILITY (or previously had a disability) NO, I…" at bounding box center [612, 489] width 743 height 36
select select "NO, I DON'T HAVE A DISABILITY"
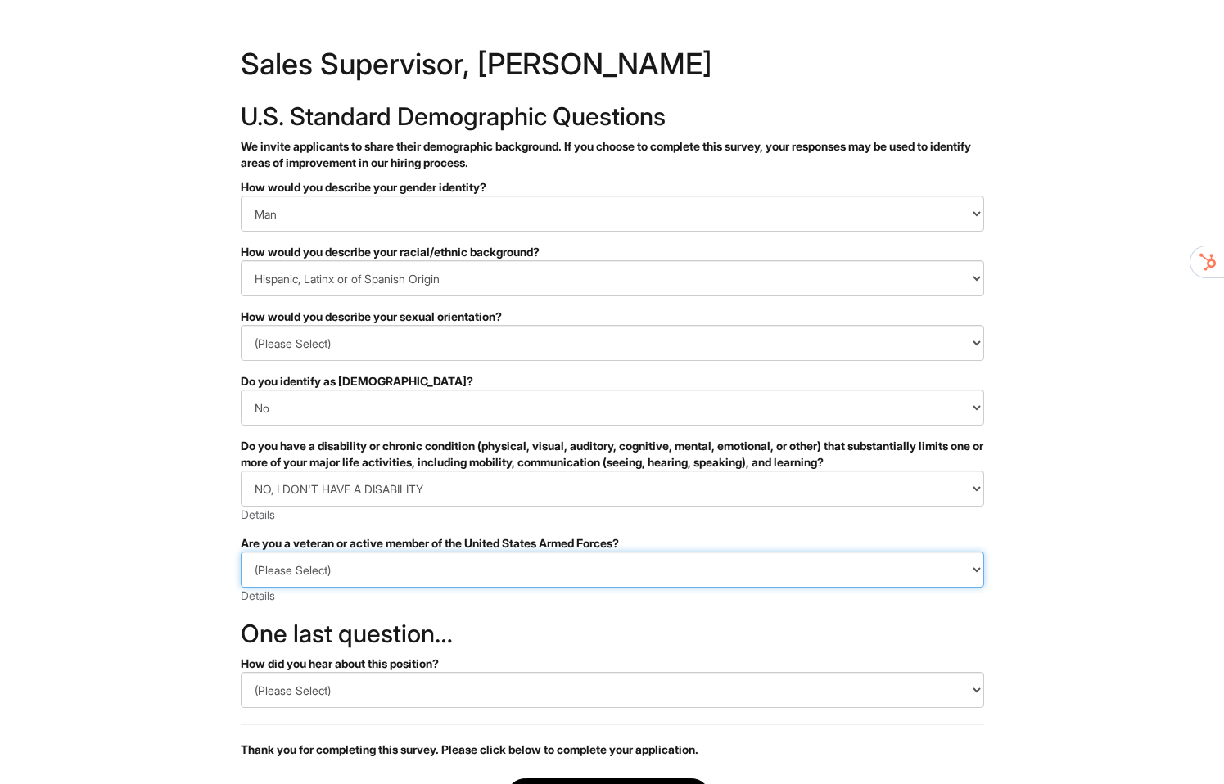
click at [401, 572] on select "(Please Select) I IDENTIFY AS ONE OR MORE OF THE CLASSIFICATIONS OF PROTECTED V…" at bounding box center [612, 570] width 743 height 36
select select "I AM NOT A PROTECTED VETERAN"
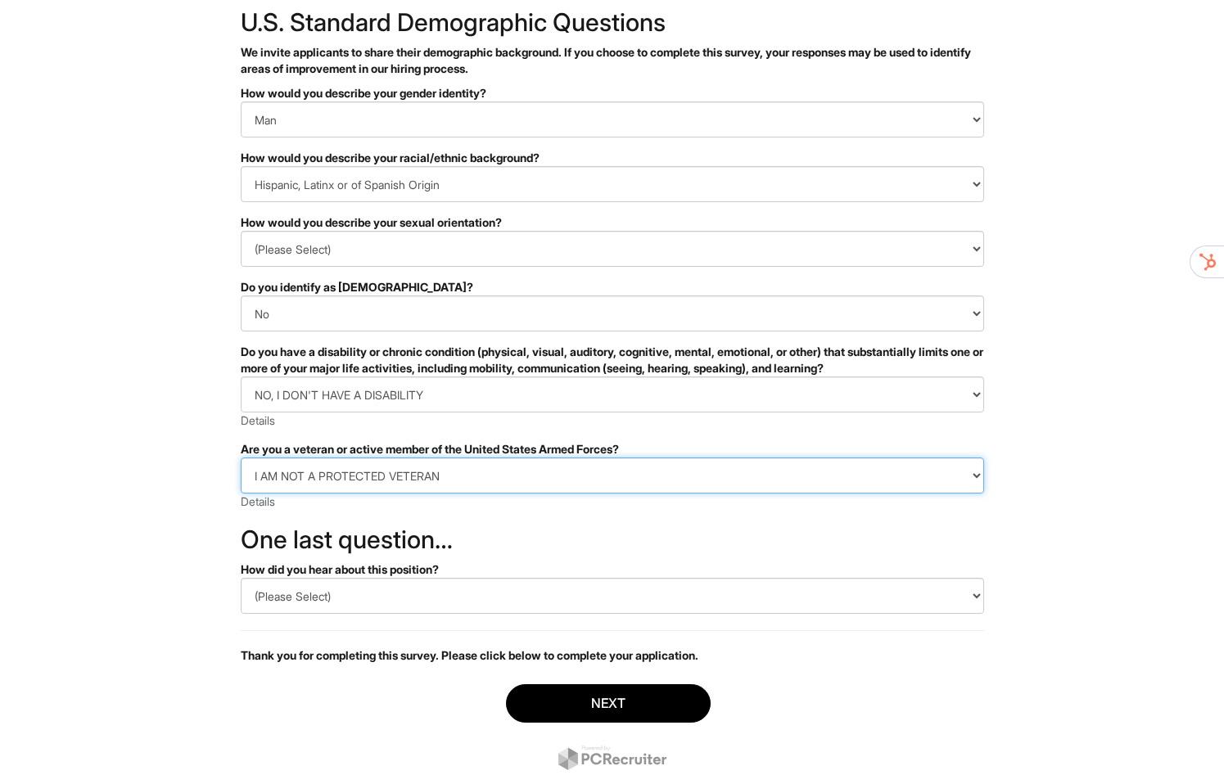
scroll to position [138, 0]
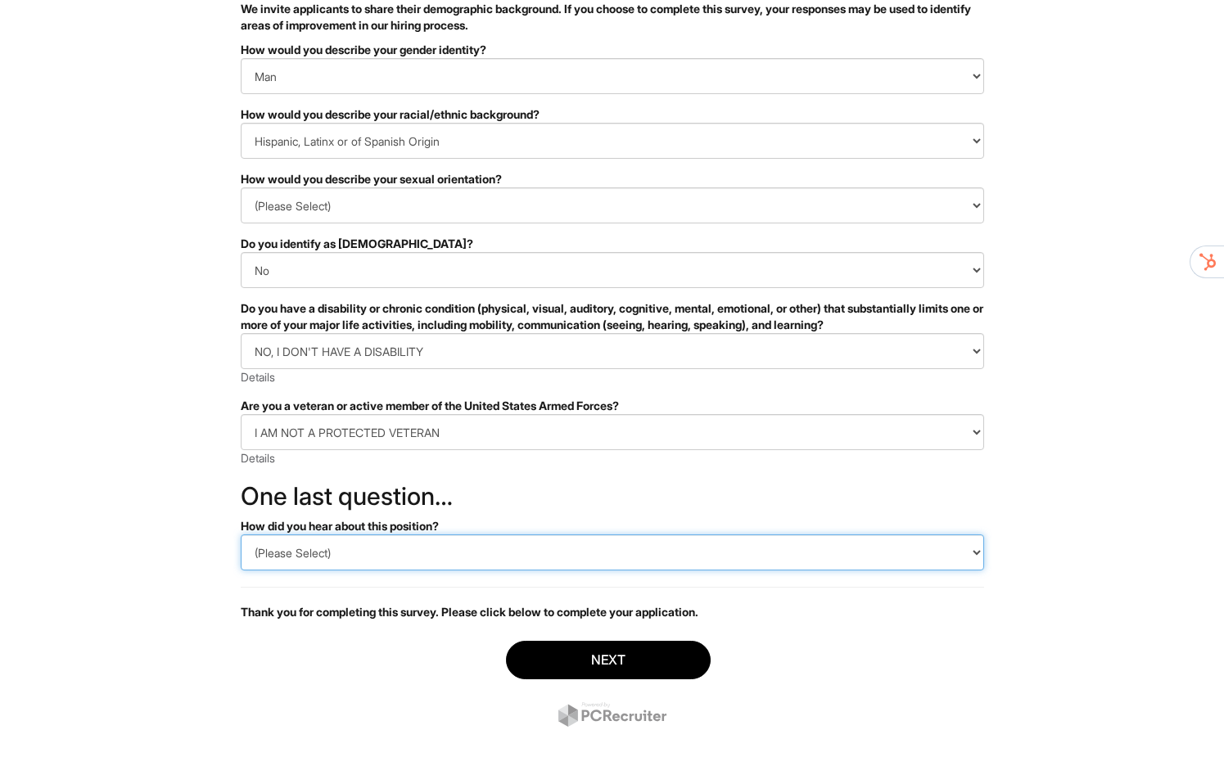
click at [394, 548] on select "(Please Select) CareerBuilder Indeed LinkedIn Monster Referral Other" at bounding box center [612, 552] width 743 height 36
select select "LinkedIn"
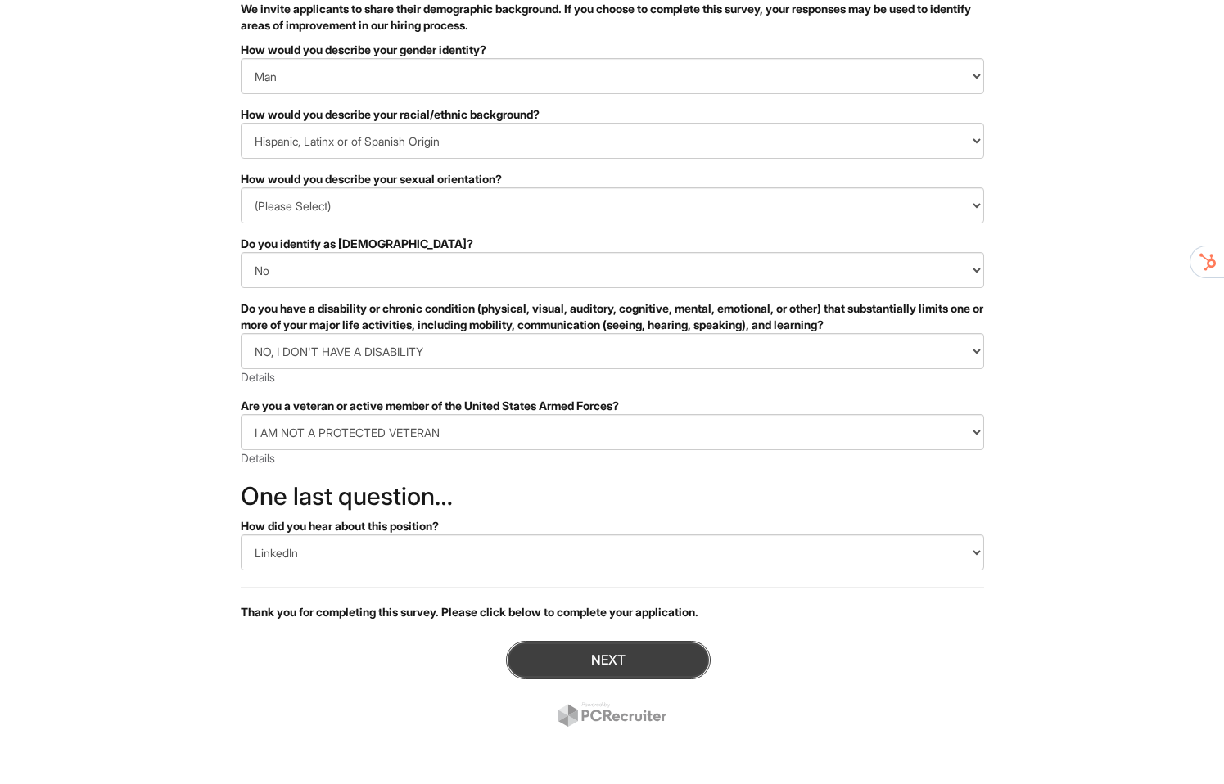
click at [596, 662] on button "Next" at bounding box center [608, 660] width 205 height 38
